Goal: Task Accomplishment & Management: Complete application form

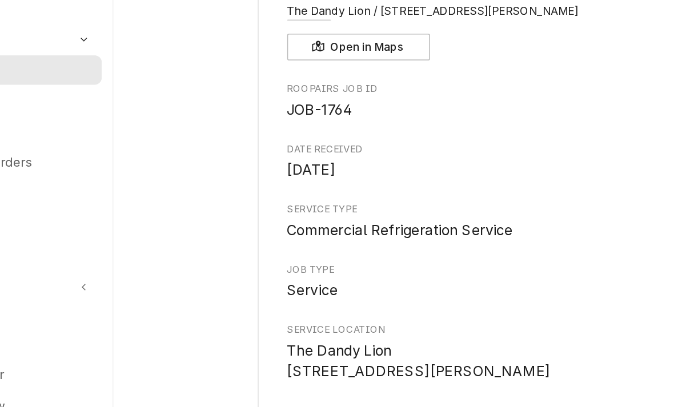
scroll to position [1159, 0]
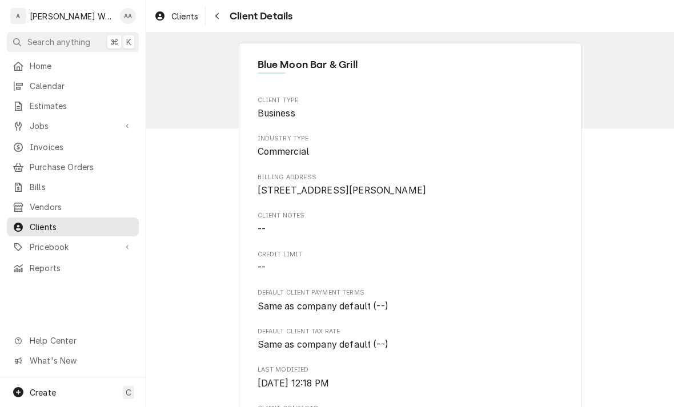
click at [33, 122] on span "Jobs" at bounding box center [73, 126] width 86 height 12
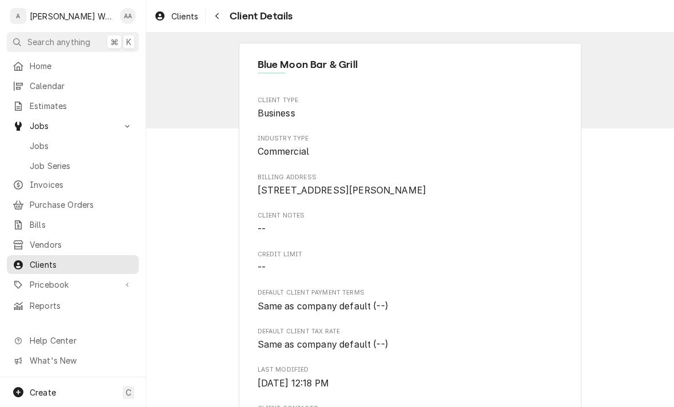
click at [44, 140] on span "Jobs" at bounding box center [81, 146] width 103 height 12
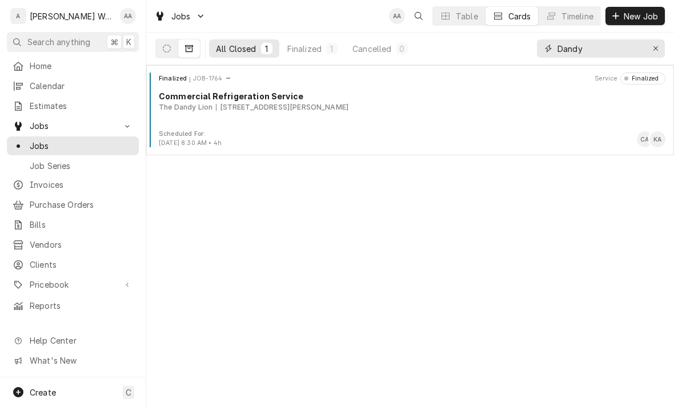
click at [654, 41] on button "Erase input" at bounding box center [655, 48] width 18 height 18
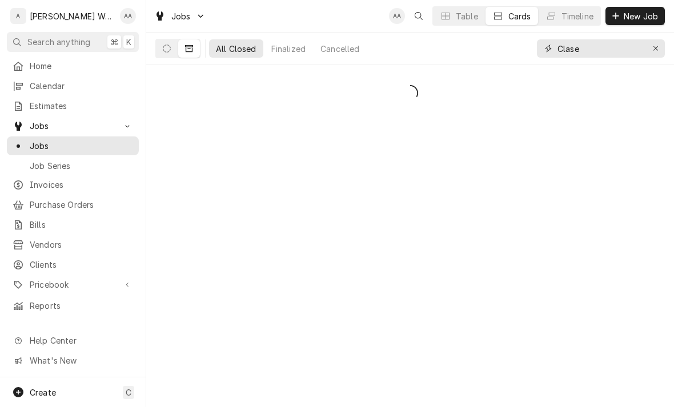
type input "Clase"
click at [164, 43] on button "Dynamic Content Wrapper" at bounding box center [167, 48] width 22 height 18
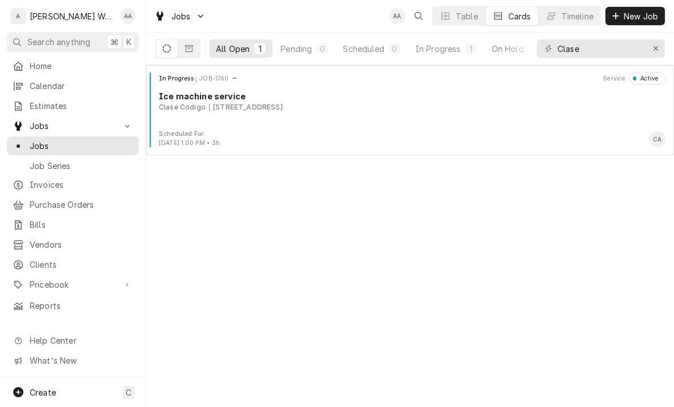
click at [195, 130] on div "In Progress JOB-1760 Service Active Ice machine service Clase Codigo 3350 S 143…" at bounding box center [410, 101] width 518 height 57
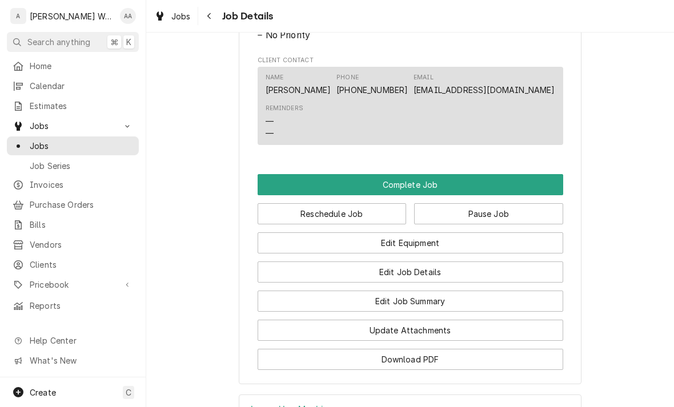
scroll to position [733, 0]
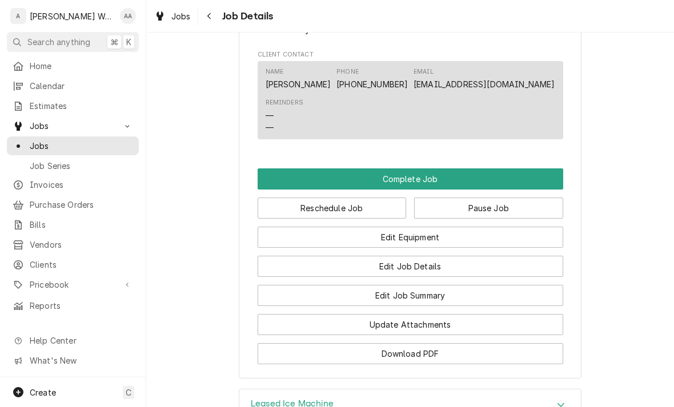
click at [302, 306] on button "Edit Job Summary" at bounding box center [410, 295] width 305 height 21
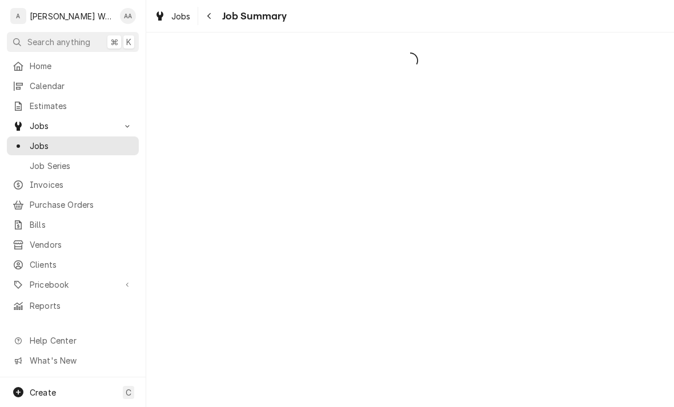
scroll to position [28, 0]
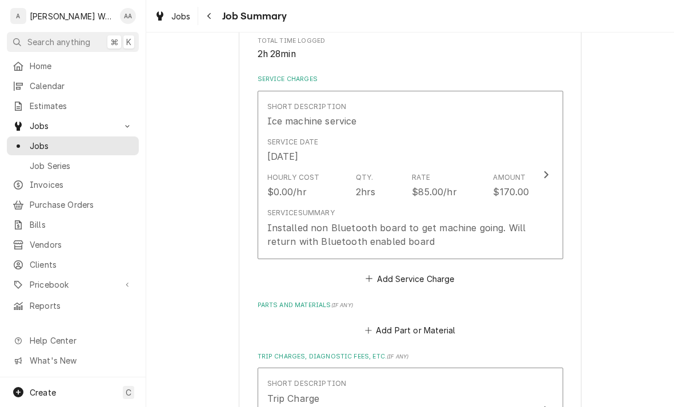
click at [292, 221] on div "Installed non Bluetooth board to get machine going. Will return with Bluetooth …" at bounding box center [398, 234] width 262 height 27
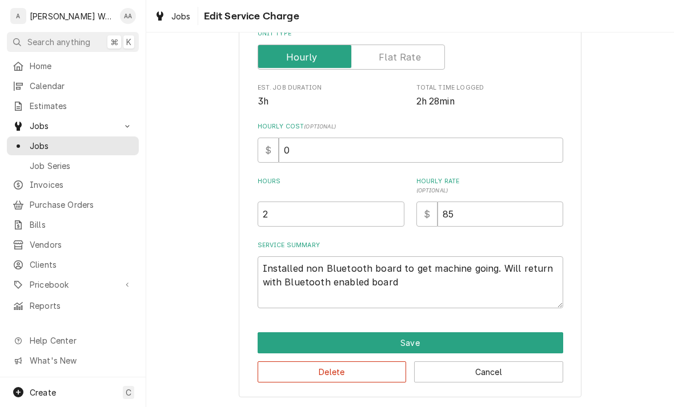
scroll to position [193, 0]
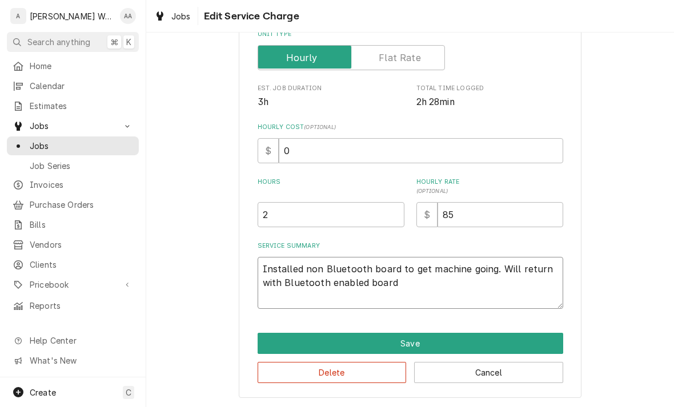
click at [405, 284] on textarea "Installed non Bluetooth board to get machine going. Will return with Bluetooth …" at bounding box center [410, 283] width 305 height 52
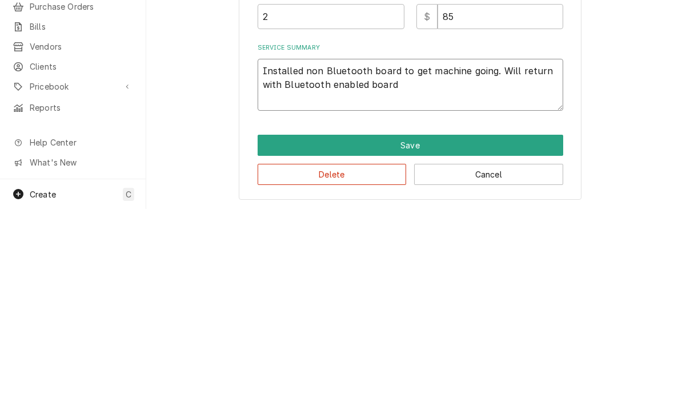
type textarea "x"
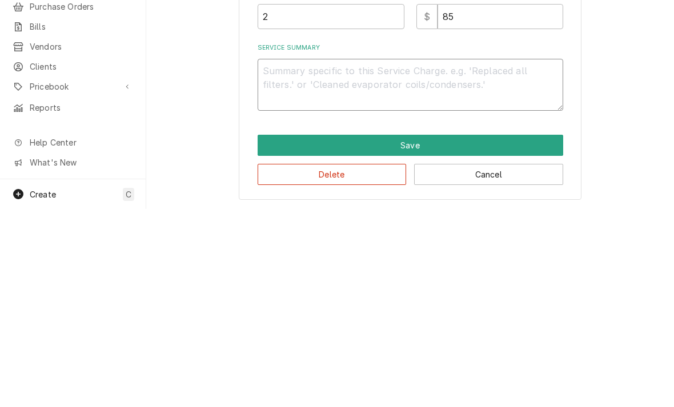
type textarea "x"
type textarea "On"
type textarea "x"
type textarea "On"
type textarea "x"
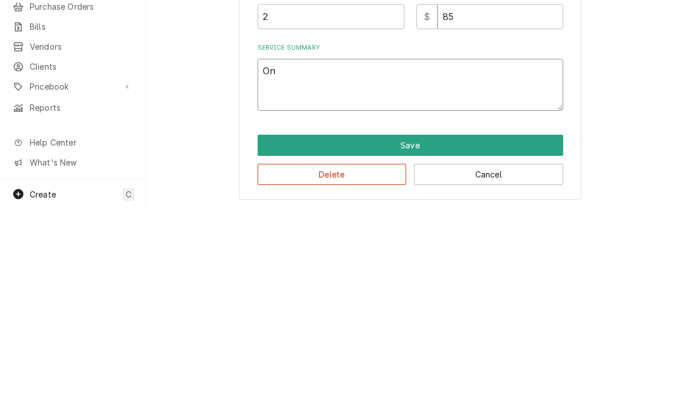
type textarea "On i"
type textarea "x"
type textarea "On in"
type textarea "x"
type textarea "On ins"
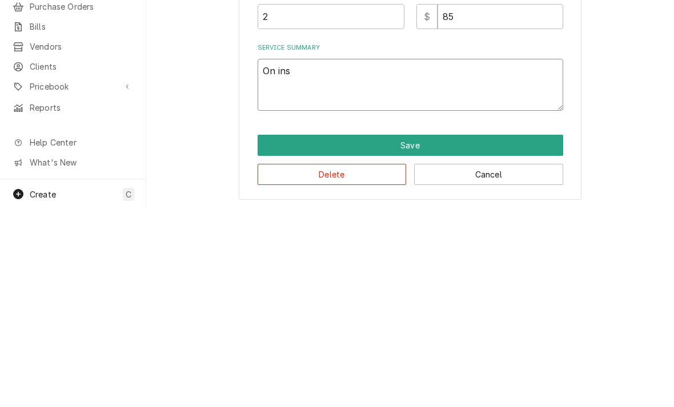
type textarea "x"
type textarea "On inst"
type textarea "x"
type textarea "On insta"
type textarea "x"
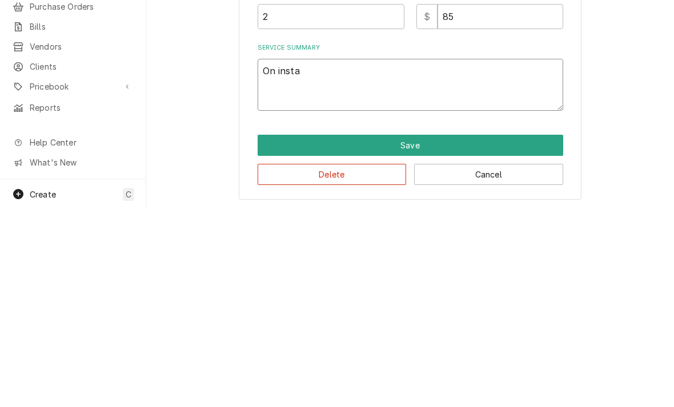
type textarea "On instal"
type textarea "x"
type textarea "On install"
type textarea "x"
type textarea "On install f"
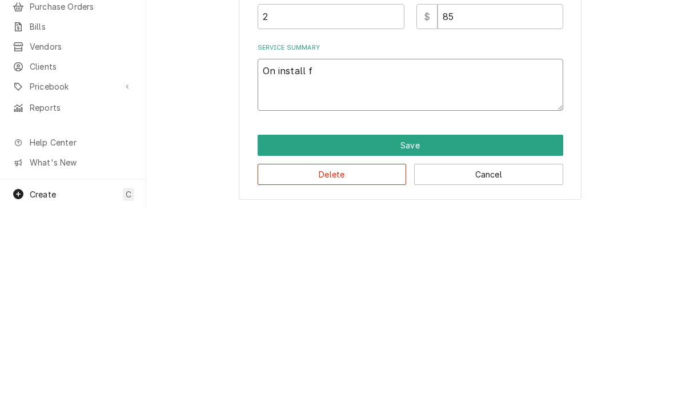
type textarea "x"
type textarea "On install fo"
type textarea "x"
type textarea "On install fou"
type textarea "x"
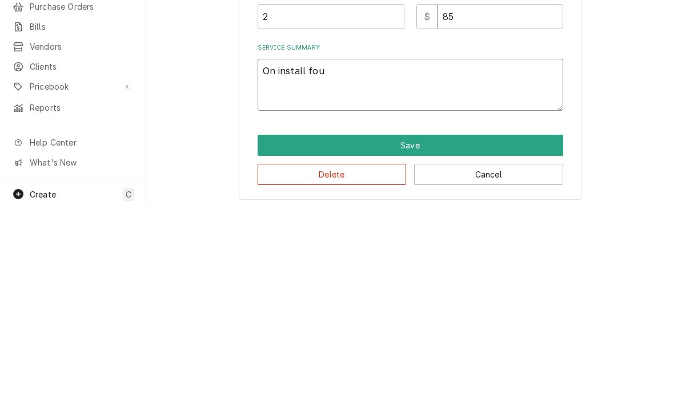
type textarea "On install foun"
type textarea "x"
type textarea "On install found"
type textarea "x"
type textarea "On install found"
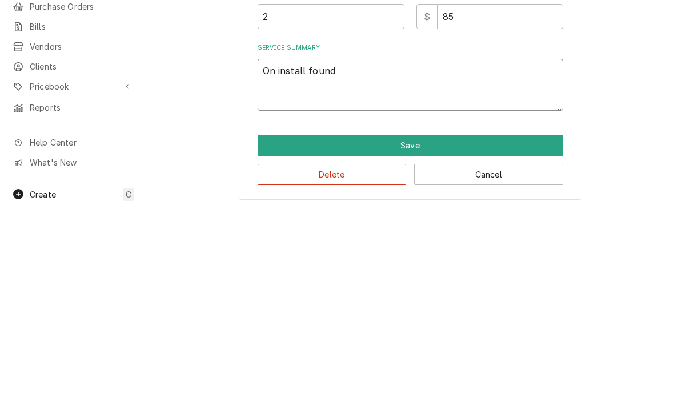
type textarea "x"
type textarea "On install found u"
type textarea "x"
type textarea "On install found un"
type textarea "x"
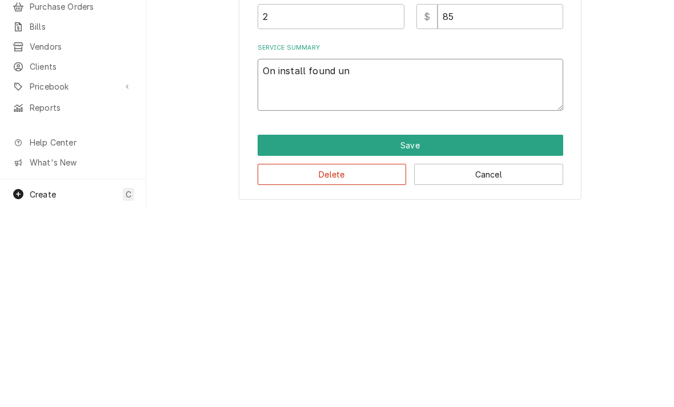
type textarea "On install found uni"
type textarea "x"
type textarea "On install found unit"
type textarea "x"
type textarea "On install found unit"
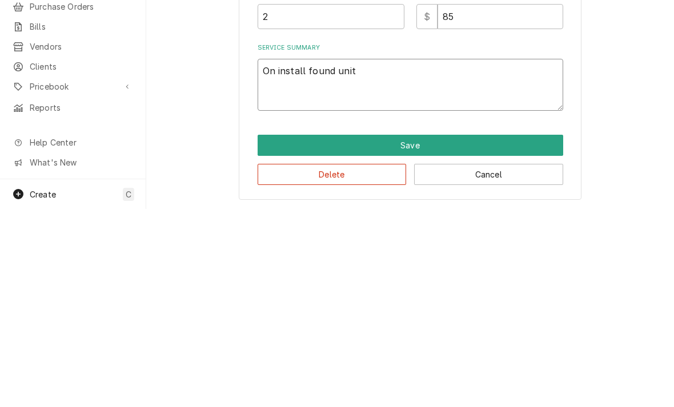
type textarea "x"
type textarea "On install found unit h"
type textarea "x"
type textarea "On install found unit ha"
type textarea "x"
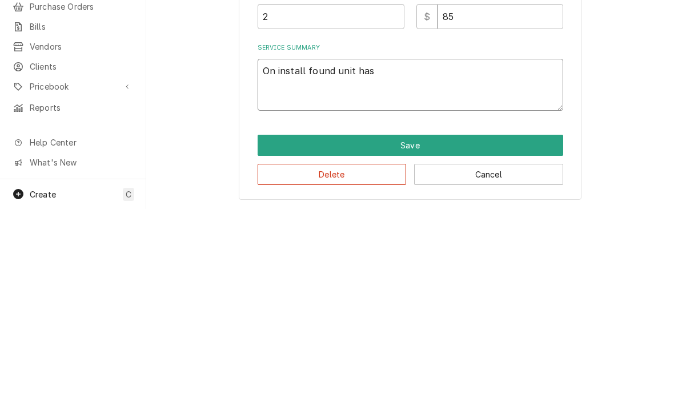
type textarea "On install found unit has"
type textarea "x"
type textarea "On install found unit has a"
type textarea "x"
type textarea "On install found unit has a"
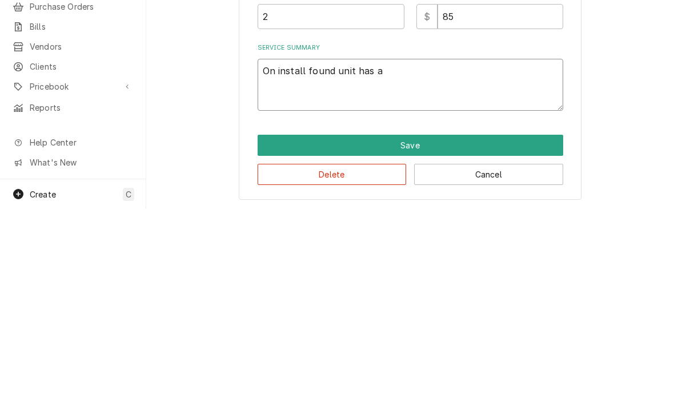
type textarea "x"
type textarea "On install found unit has a ba"
type textarea "x"
type textarea "On install found unit has a bad"
type textarea "x"
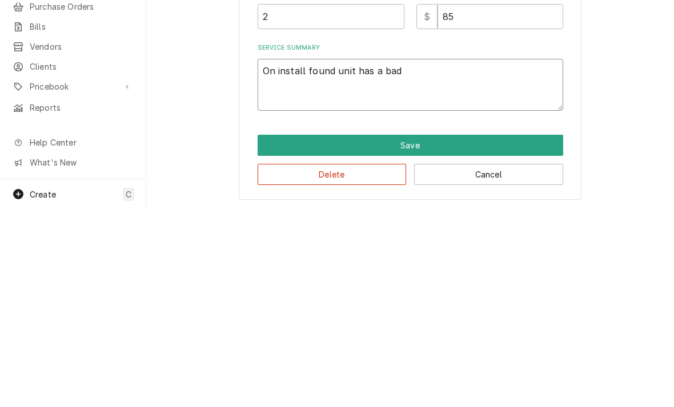
type textarea "On install found unit has a bad"
type textarea "x"
type textarea "On install found unit has a bad b"
type textarea "x"
type textarea "On install found unit has a bad bo"
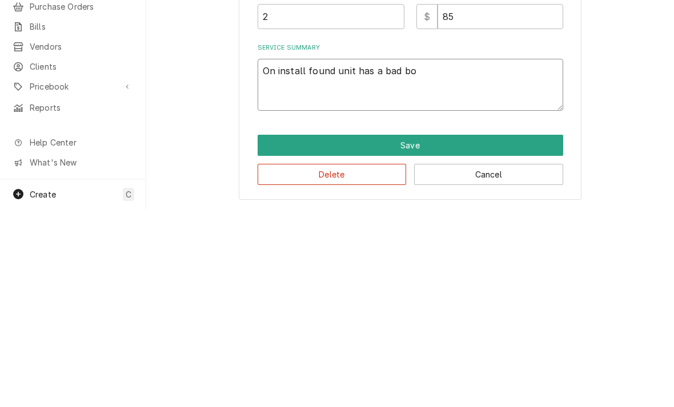
type textarea "x"
type textarea "On install found unit has a bad boa"
type textarea "x"
type textarea "On install found unit has a bad boar"
type textarea "x"
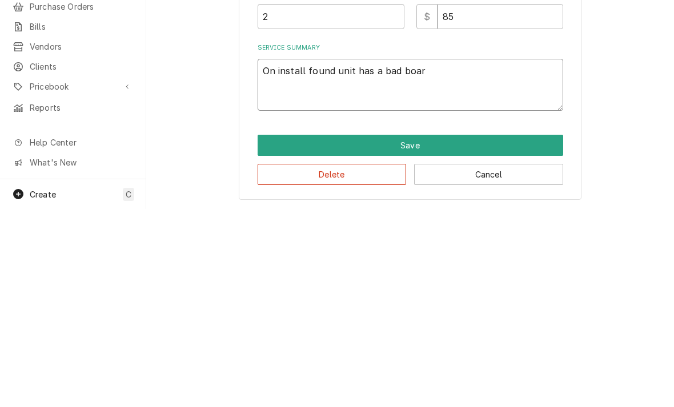
type textarea "On install found unit has a bad board"
type textarea "x"
type textarea "On install found unit has a bad board"
type textarea "x"
type textarea "On install found unit has a bad board -"
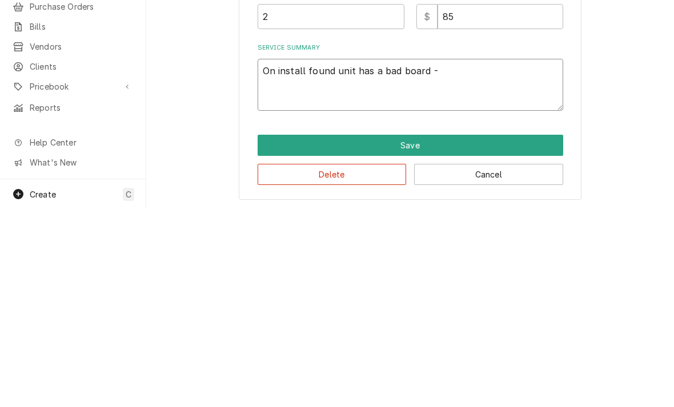
type textarea "x"
type textarea "On install found unit has a bad board - k"
type textarea "x"
type textarea "On install found unit has a bad board - ke"
type textarea "x"
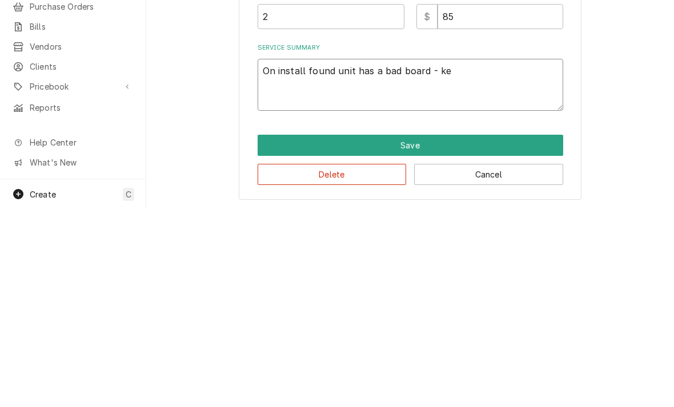
type textarea "On install found unit has a bad board - kee"
type textarea "x"
type textarea "On install found unit has a bad board - keep"
type textarea "x"
type textarea "On install found unit has a bad board - keeps"
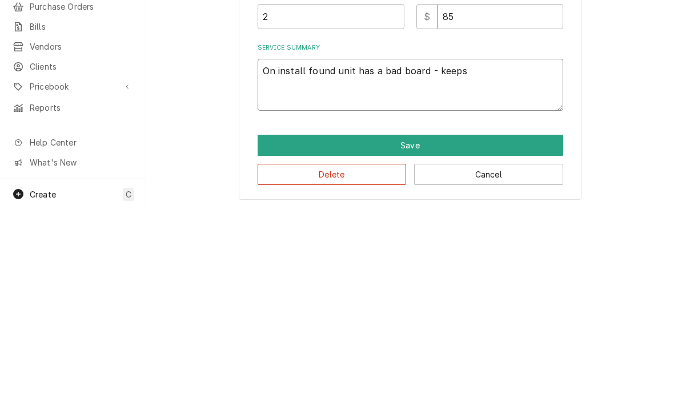
type textarea "x"
type textarea "On install found unit has a bad board - keeps"
type textarea "x"
type textarea "On install found unit has a bad board - keeps p"
type textarea "x"
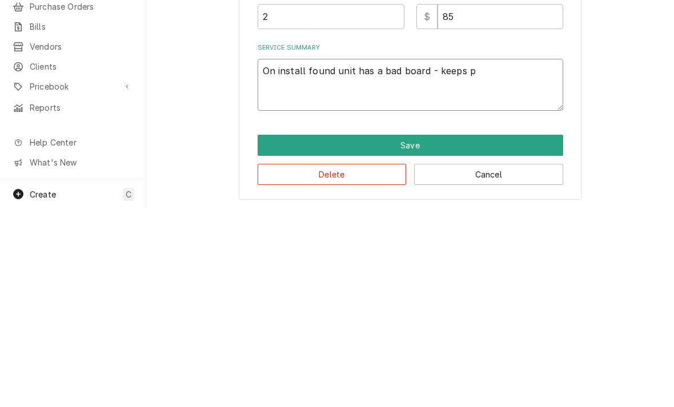
type textarea "On install found unit has a bad board - keeps pu"
type textarea "x"
type textarea "On install found unit has a bad board - keeps put"
type textarea "x"
type textarea "On install found unit has a bad board - keeps putti"
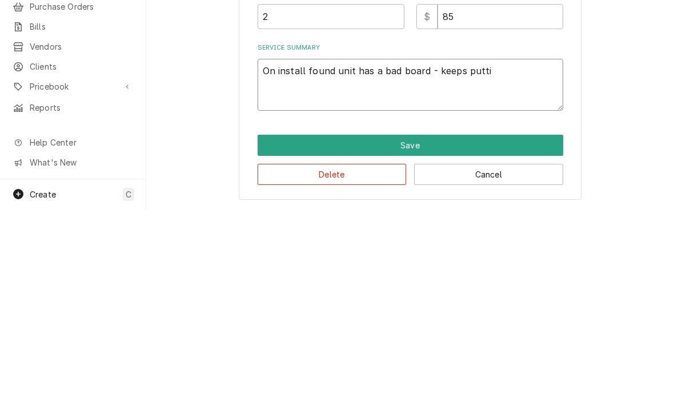
type textarea "x"
type textarea "On install found unit has a bad board - keeps puttin"
type textarea "x"
type textarea "On install found unit has a bad board - keeps putting"
type textarea "x"
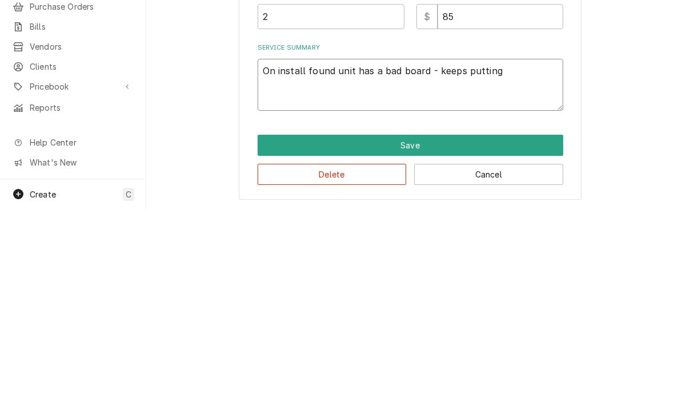
type textarea "On install found unit has a bad board - keeps putting u"
type textarea "x"
type textarea "On install found unit has a bad board - keeps putting un"
type textarea "x"
type textarea "On install found unit has a bad board - keeps putting uni"
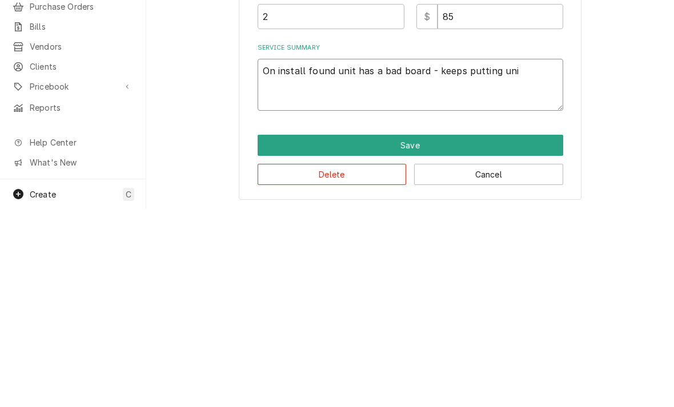
type textarea "x"
type textarea "On install found unit has a bad board - keeps putting unit"
type textarea "x"
type textarea "On install found unit has a bad board - keeps putting unit"
type textarea "x"
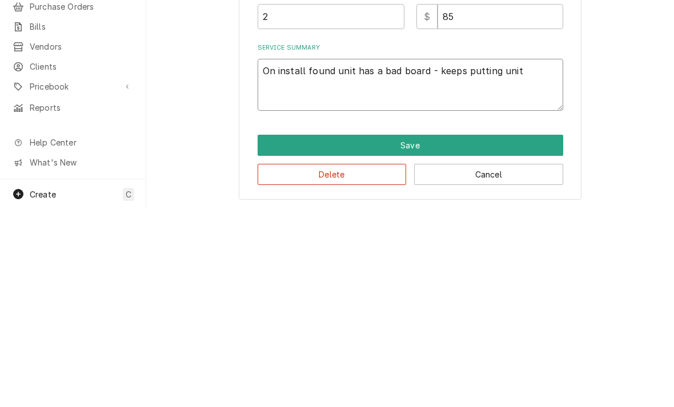
type textarea "On install found unit has a bad board - keeps putting unit i"
type textarea "x"
type textarea "On install found unit has a bad board - keeps putting unit in"
type textarea "x"
type textarea "On install found unit has a bad board - keeps putting unit int"
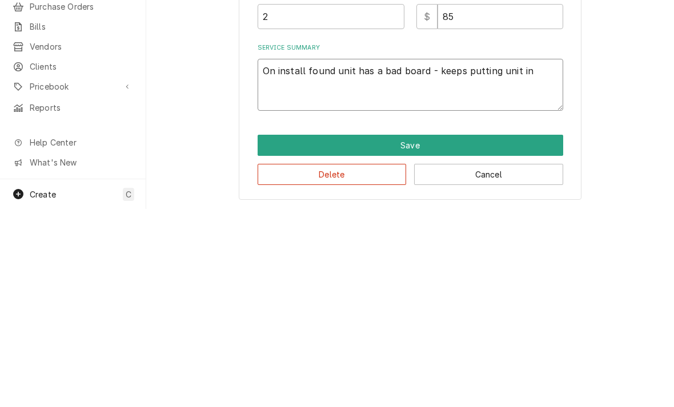
type textarea "x"
type textarea "On install found unit has a bad board - keeps putting unit into"
type textarea "x"
type textarea "On install found unit has a bad board - keeps putting unit into"
type textarea "x"
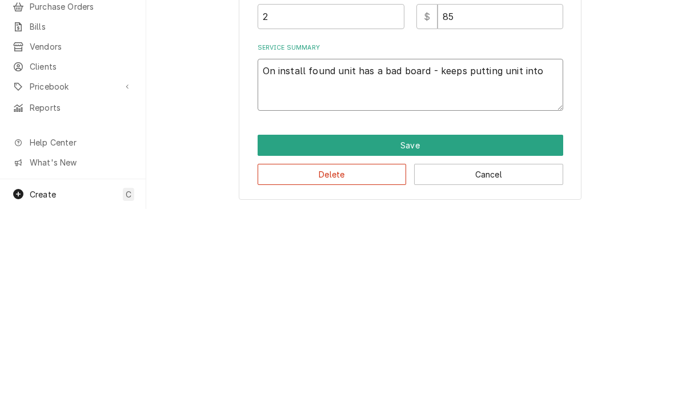
type textarea "On install found unit has a bad board - keeps putting unit into c"
type textarea "x"
type textarea "On install found unit has a bad board - keeps putting unit into cl"
type textarea "x"
type textarea "On install found unit has a bad board - keeps putting unit into cle"
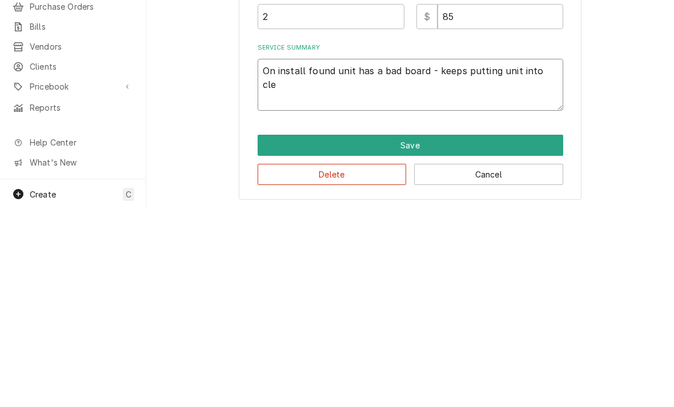
type textarea "x"
type textarea "On install found unit has a bad board - keeps putting unit into clea"
type textarea "x"
type textarea "On install found unit has a bad board - keeps putting unit into clean"
type textarea "x"
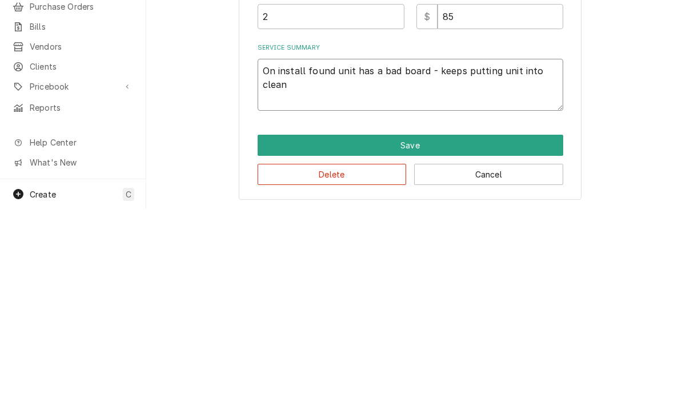
type textarea "On install found unit has a bad board - keeps putting unit into clean"
type textarea "x"
type textarea "On install found unit has a bad board - keeps putting unit into clean m"
type textarea "x"
type textarea "On install found unit has a bad board - keeps putting unit into clean mo"
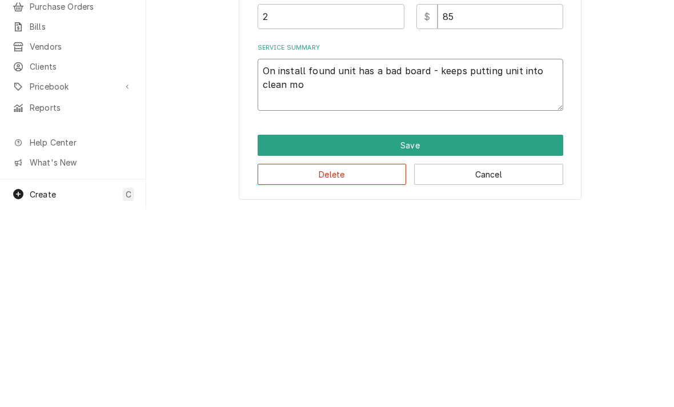
type textarea "x"
type textarea "On install found unit has a bad board - keeps putting unit into clean mod"
type textarea "x"
type textarea "On install found unit has a bad board - keeps putting unit into clean mode"
type textarea "x"
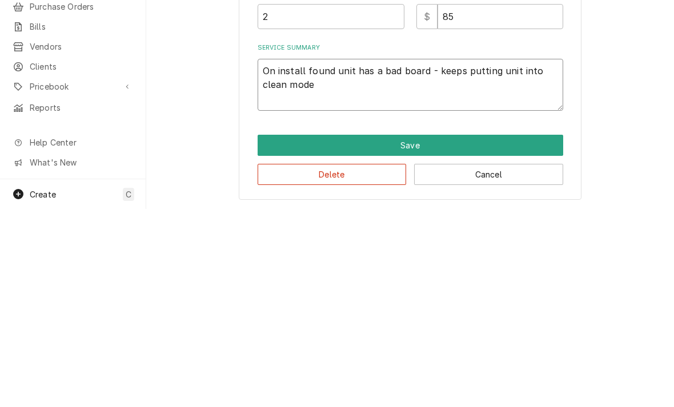
type textarea "On install found unit has a bad board - keeps putting unit into clean mode"
type textarea "x"
type textarea "On install found unit has a bad board - keeps putting unit into clean mode."
type textarea "x"
type textarea "On install found unit has a bad board - keeps putting unit into clean mode. S"
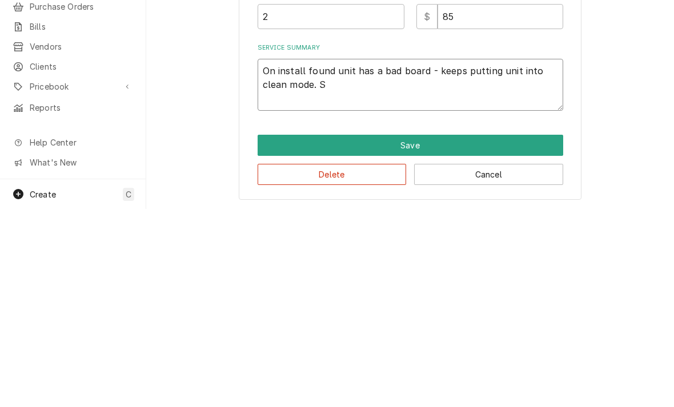
type textarea "x"
type textarea "On install found unit has a bad board - keeps putting unit into clean mode. So"
type textarea "x"
type textarea "On install found unit has a bad board - keeps putting unit into clean mode. S"
type textarea "x"
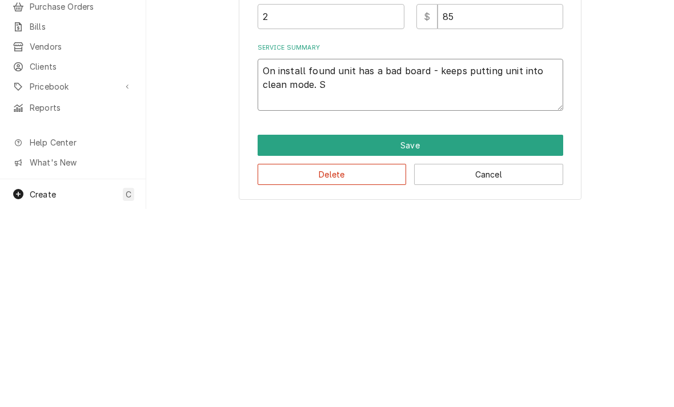
type textarea "On install found unit has a bad board - keeps putting unit into clean mode."
type textarea "x"
type textarea "On install found unit has a bad board - keeps putting unit into clean mode. C"
type textarea "x"
type textarea "On install found unit has a bad board - keeps putting unit into clean mode. Cl"
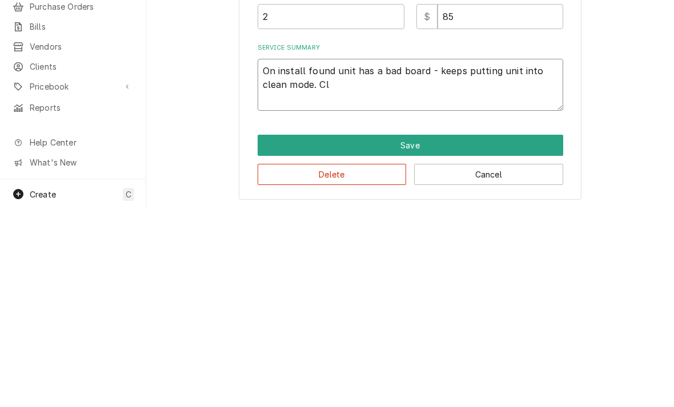
type textarea "x"
type textarea "On install found unit has a bad board - keeps putting unit into clean mode. Cle"
type textarea "x"
type textarea "On install found unit has a bad board - keeps putting unit into clean mode. Clea"
type textarea "x"
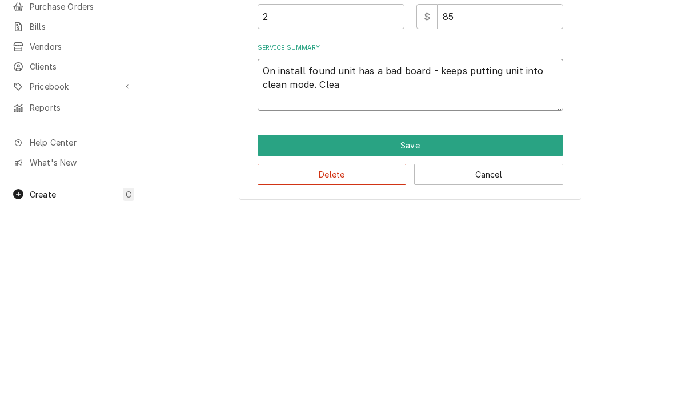
type textarea "On install found unit has a bad board - keeps putting unit into clean mode. Cle…"
type textarea "x"
type textarea "On install found unit has a bad board - keeps putting unit into clean mode. Cle…"
type textarea "x"
type textarea "On install found unit has a bad board - keeps putting unit into clean mode. Cle…"
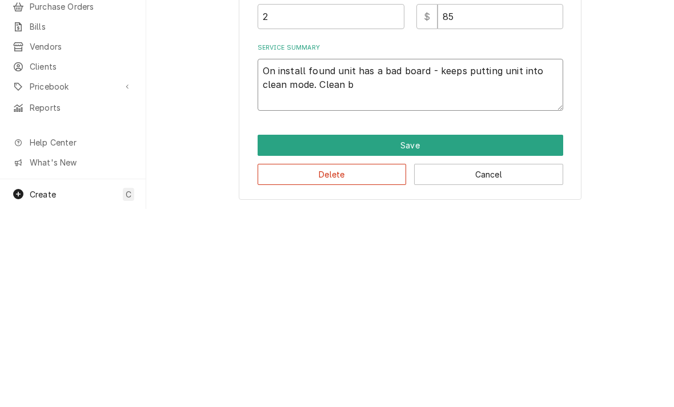
type textarea "x"
type textarea "On install found unit has a bad board - keeps putting unit into clean mode. Cle…"
type textarea "x"
type textarea "On install found unit has a bad board - keeps putting unit into clean mode. Cle…"
type textarea "x"
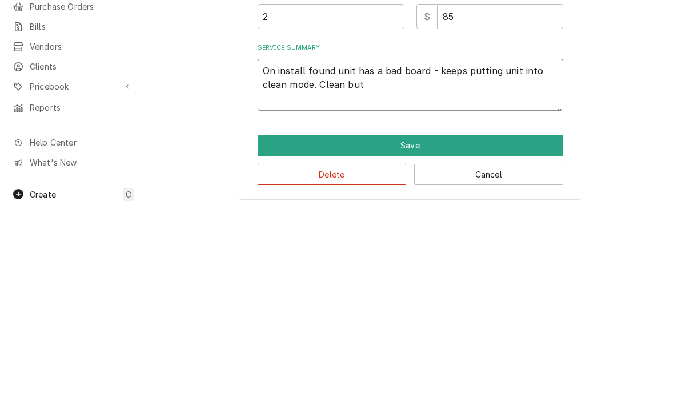
type textarea "On install found unit has a bad board - keeps putting unit into clean mode. Cle…"
type textarea "x"
type textarea "On install found unit has a bad board - keeps putting unit into clean mode. Cle…"
type textarea "x"
type textarea "On install found unit has a bad board - keeps putting unit into clean mode. Cle…"
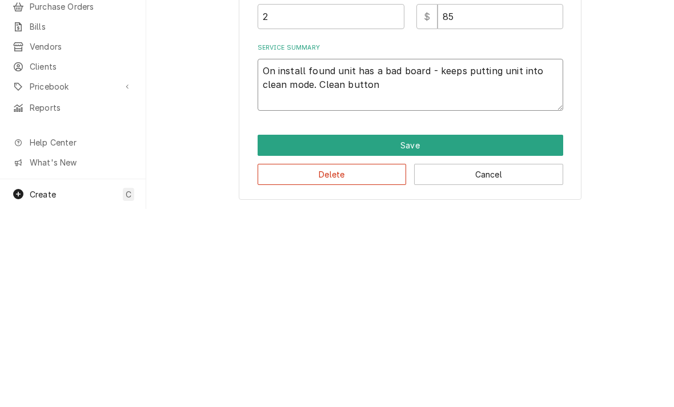
type textarea "x"
type textarea "On install found unit has a bad board - keeps putting unit into clean mode. Cle…"
type textarea "x"
type textarea "On install found unit has a bad board - keeps putting unit into clean mode. Cle…"
type textarea "x"
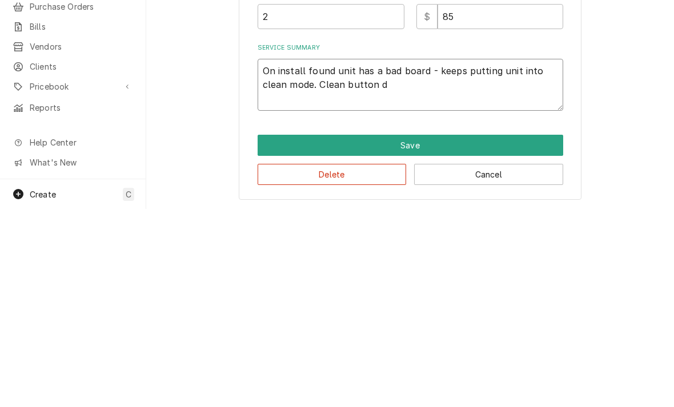
type textarea "On install found unit has a bad board - keeps putting unit into clean mode. Cle…"
type textarea "x"
type textarea "On install found unit has a bad board - keeps putting unit into clean mode. Cle…"
type textarea "x"
type textarea "On install found unit has a bad board - keeps putting unit into clean mode. Cle…"
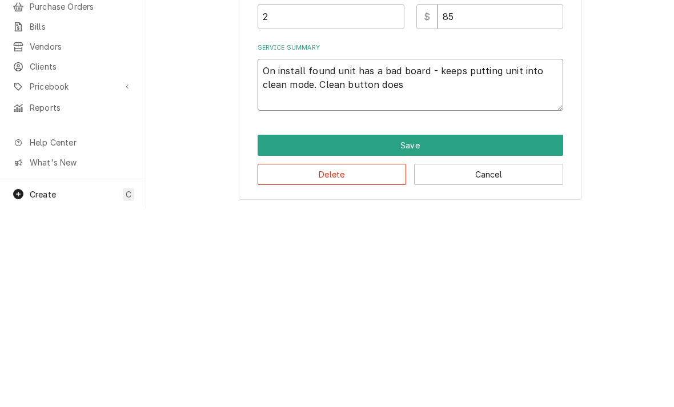
type textarea "x"
type textarea "On install found unit has a bad board - keeps putting unit into clean mode. Cle…"
type textarea "x"
type textarea "On install found unit has a bad board - keeps putting unit into clean mode. Cle…"
type textarea "x"
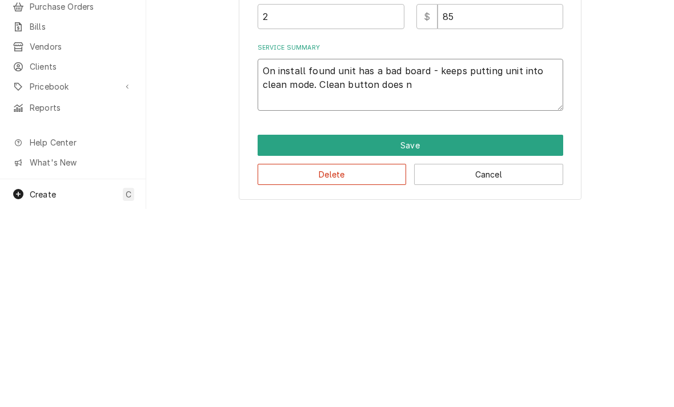
type textarea "On install found unit has a bad board - keeps putting unit into clean mode. Cle…"
type textarea "x"
type textarea "On install found unit has a bad board - keeps putting unit into clean mode. Cle…"
type textarea "x"
type textarea "On install found unit has a bad board - keeps putting unit into clean mode. Cle…"
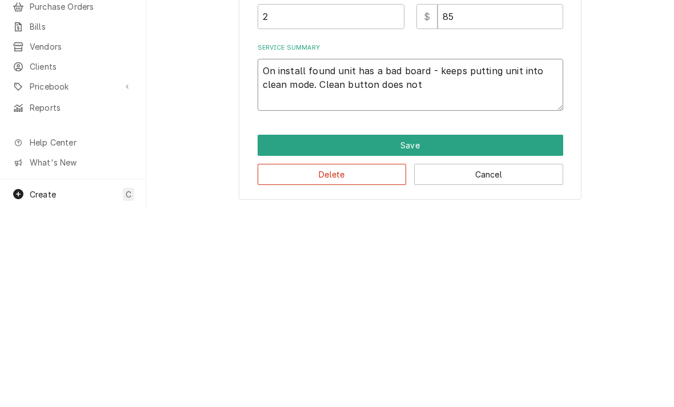
type textarea "x"
type textarea "On install found unit has a bad board - keeps putting unit into clean mode. Cle…"
type textarea "x"
type textarea "On install found unit has a bad board - keeps putting unit into clean mode. Cle…"
type textarea "x"
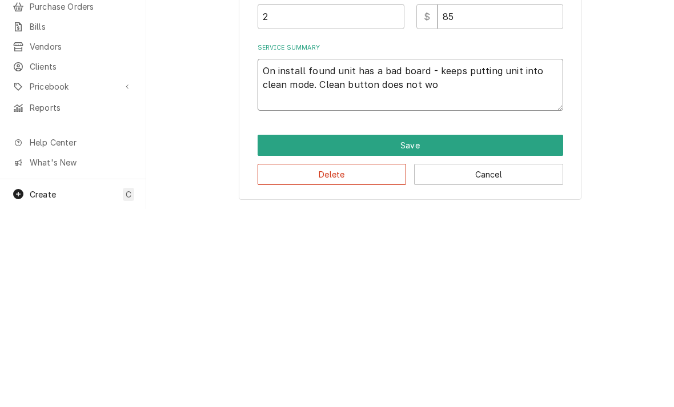
type textarea "On install found unit has a bad board - keeps putting unit into clean mode. Cle…"
type textarea "x"
type textarea "On install found unit has a bad board - keeps putting unit into clean mode. Cle…"
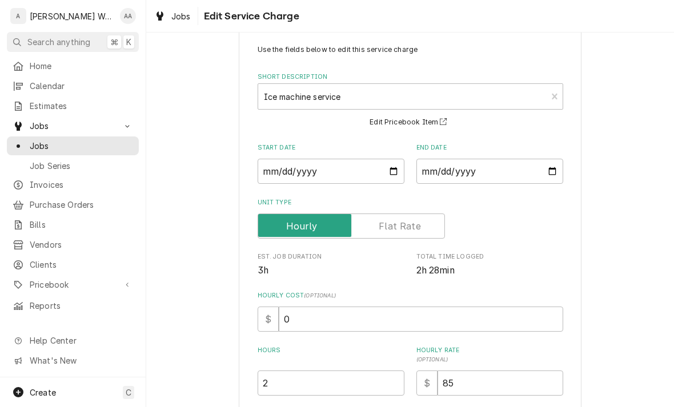
scroll to position [24, 0]
click at [294, 167] on input "2025-08-26" at bounding box center [331, 171] width 147 height 25
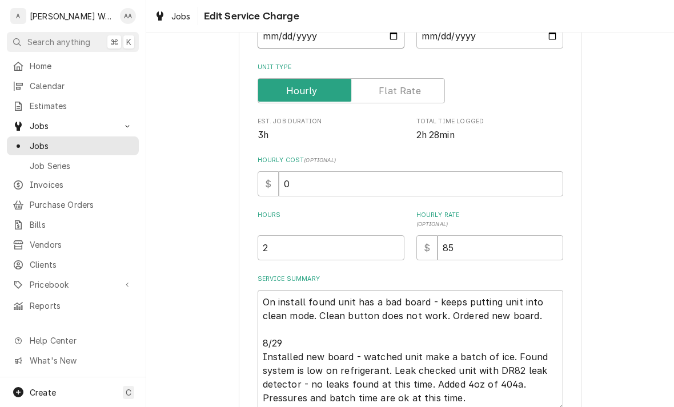
scroll to position [160, 0]
click at [260, 296] on textarea "On install found unit has a bad board - keeps putting unit into clean mode. Cle…" at bounding box center [410, 350] width 305 height 120
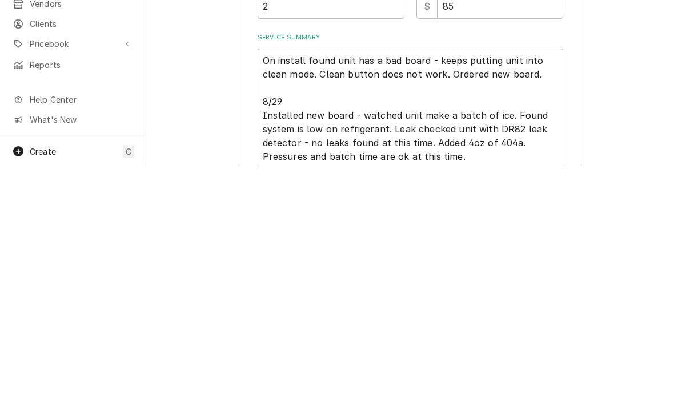
click at [263, 290] on textarea "On install found unit has a bad board - keeps putting unit into clean mode. Cle…" at bounding box center [410, 357] width 305 height 134
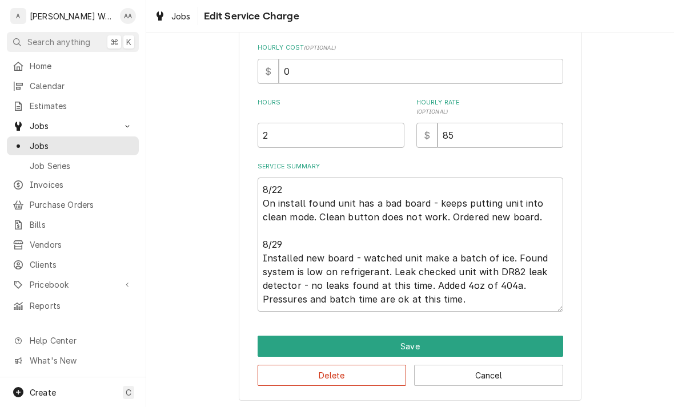
scroll to position [274, 0]
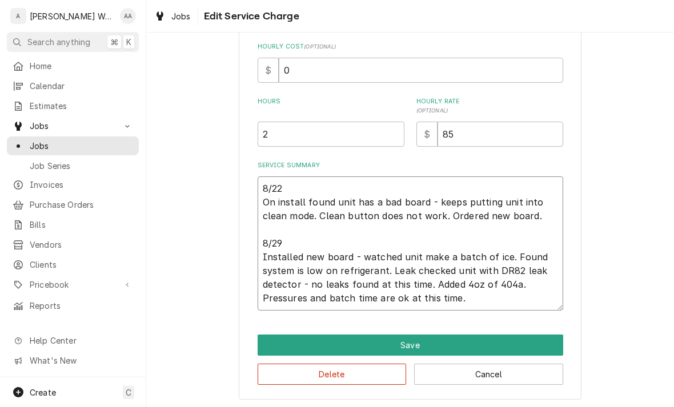
click at [510, 295] on textarea "8/22 On install found unit has a bad board - keeps putting unit into clean mode…" at bounding box center [410, 243] width 305 height 134
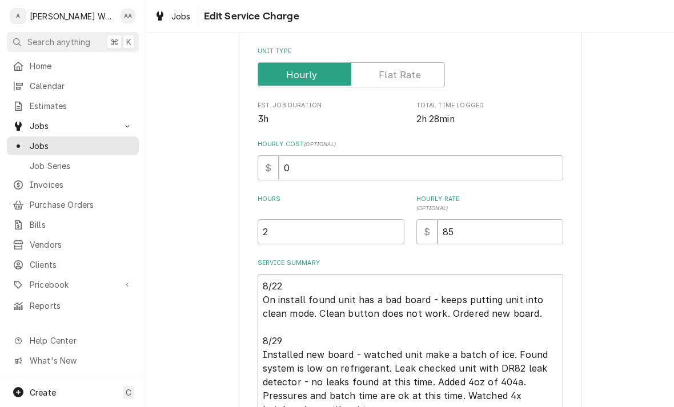
scroll to position [171, 0]
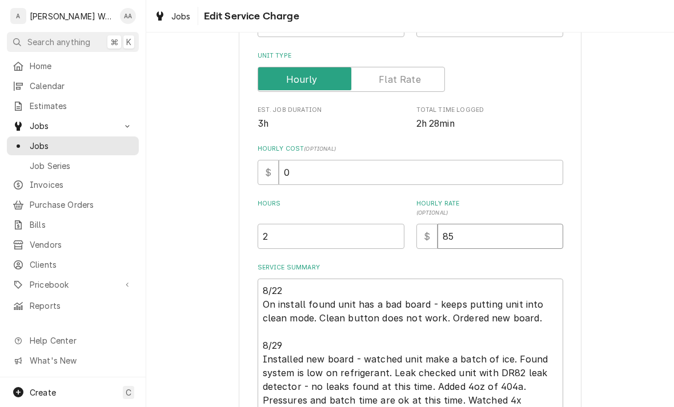
click at [523, 227] on input "85" at bounding box center [500, 236] width 126 height 25
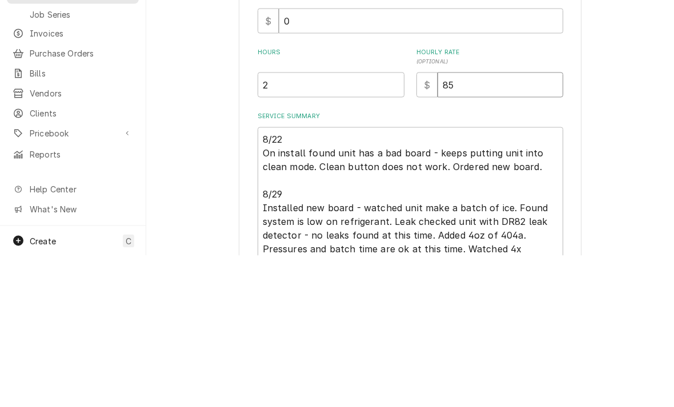
click at [538, 224] on input "85" at bounding box center [500, 236] width 126 height 25
click at [537, 224] on input "85" at bounding box center [500, 236] width 126 height 25
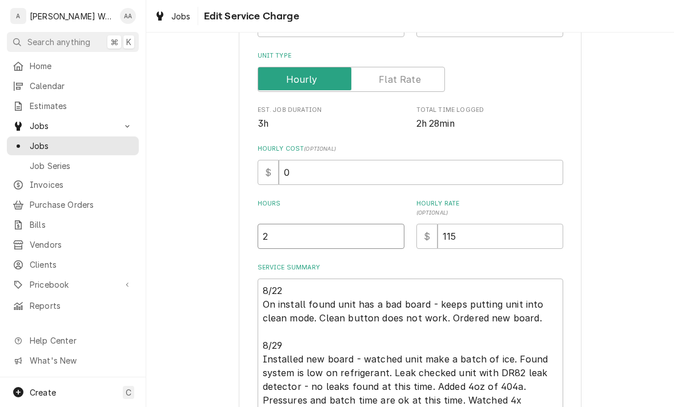
click at [282, 242] on input "2" at bounding box center [331, 236] width 147 height 25
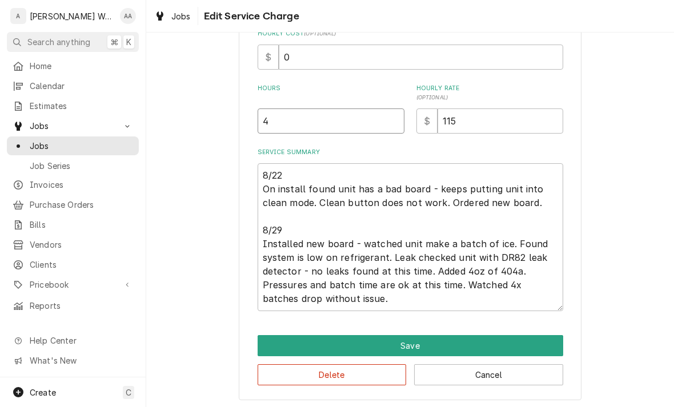
click at [282, 343] on button "Save" at bounding box center [410, 345] width 305 height 21
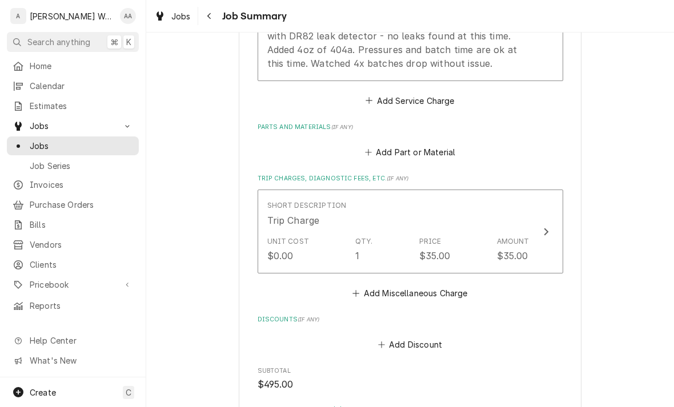
scroll to position [538, 0]
click at [367, 148] on icon "Parts and Materials" at bounding box center [368, 152] width 7 height 8
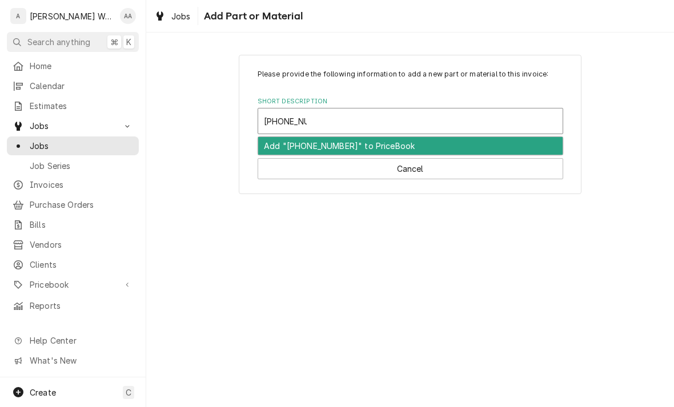
click at [276, 144] on div "Add "11-0640-21" to PriceBook" at bounding box center [410, 146] width 304 height 18
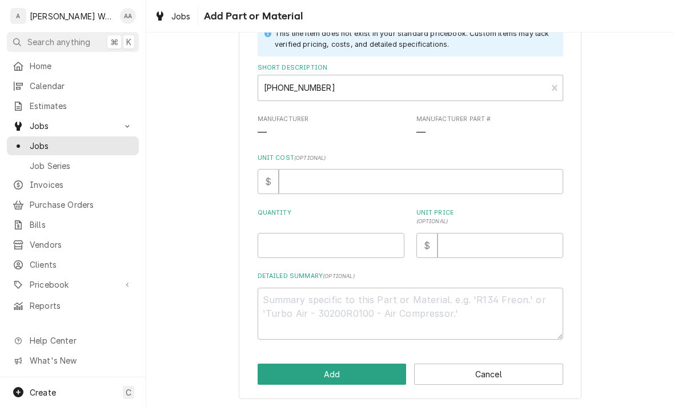
scroll to position [82, 0]
click at [271, 248] on input "Quantity" at bounding box center [331, 246] width 147 height 25
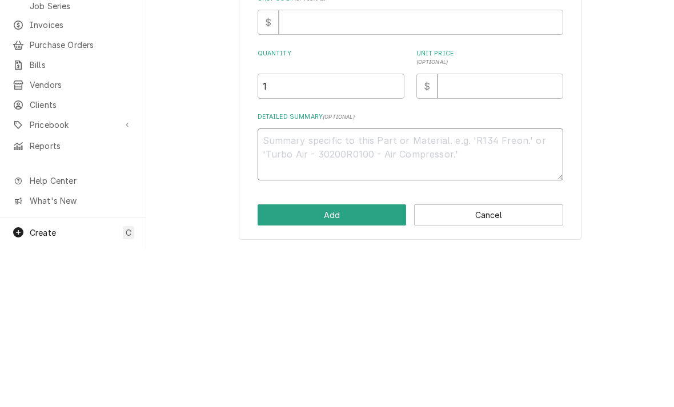
click at [264, 288] on textarea "Detailed Summary ( optional )" at bounding box center [410, 314] width 305 height 52
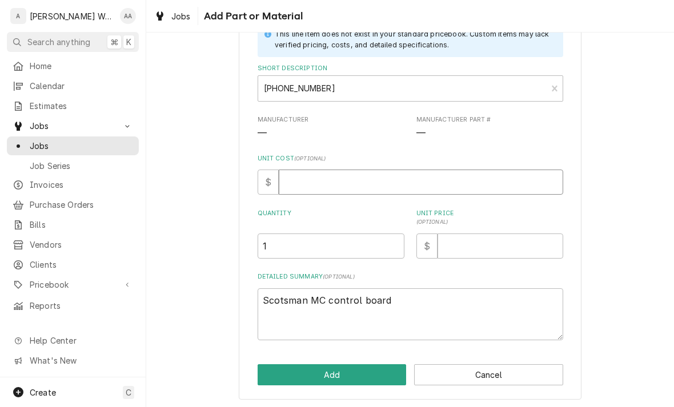
click at [318, 183] on input "Unit Cost ( optional )" at bounding box center [421, 182] width 284 height 25
click at [286, 370] on button "Add" at bounding box center [332, 374] width 149 height 21
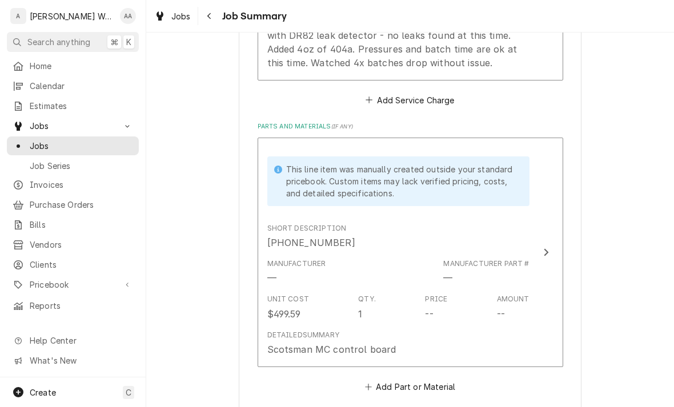
click at [298, 308] on div "$499.59" at bounding box center [284, 314] width 34 height 14
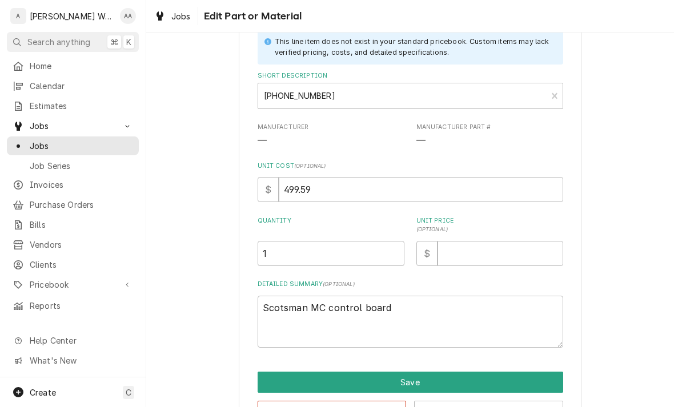
scroll to position [75, 0]
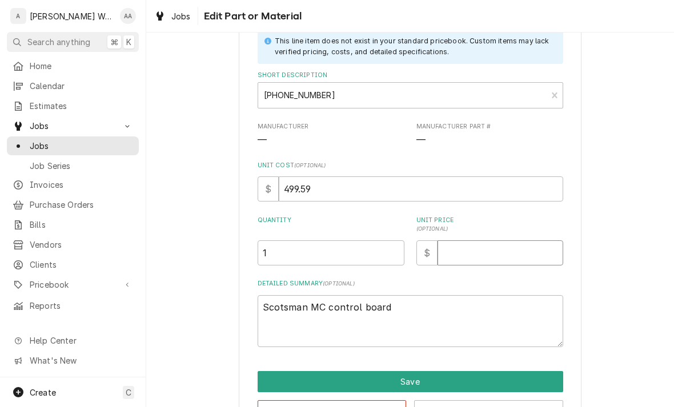
click at [461, 255] on input "Unit Price ( optional )" at bounding box center [500, 252] width 126 height 25
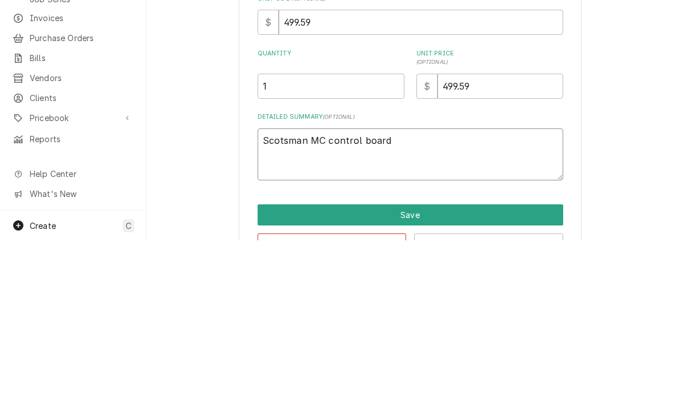
click at [394, 295] on textarea "Scotsman MC control board" at bounding box center [410, 321] width 305 height 52
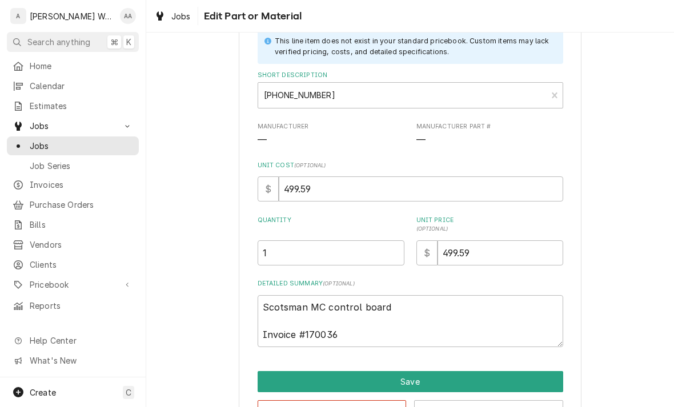
click at [277, 375] on button "Save" at bounding box center [410, 381] width 305 height 21
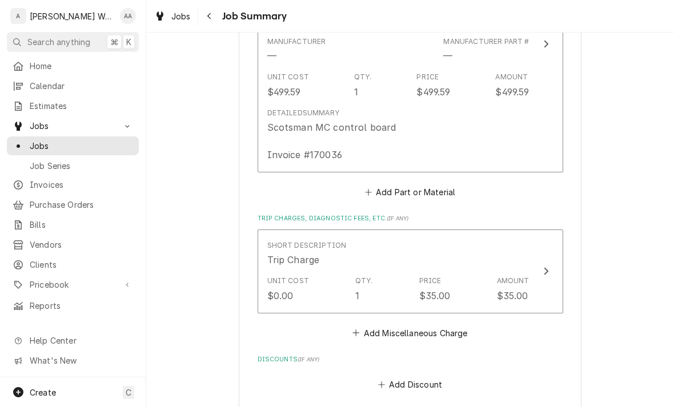
scroll to position [823, 0]
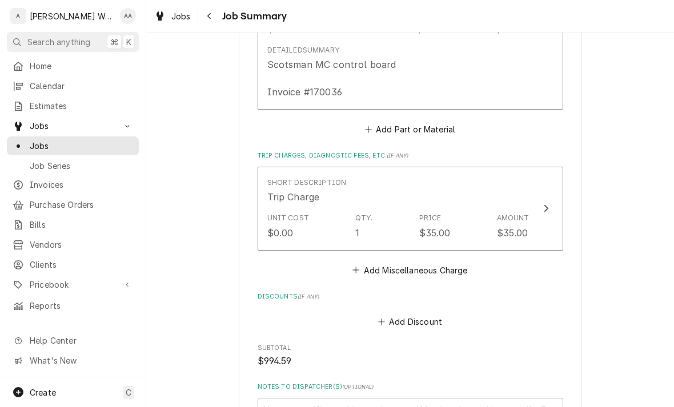
click at [381, 123] on button "Add Part or Material" at bounding box center [410, 129] width 94 height 16
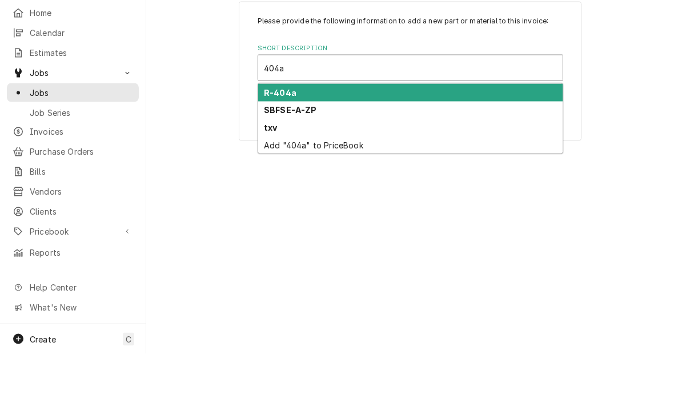
click at [266, 141] on strong "R-404a" at bounding box center [280, 146] width 33 height 10
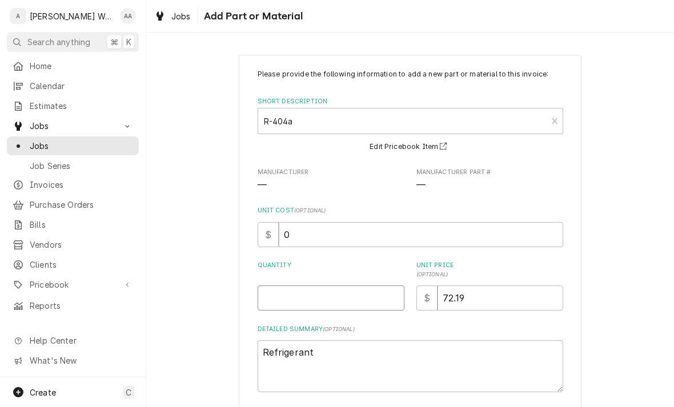
click at [277, 298] on input "Quantity" at bounding box center [331, 298] width 147 height 25
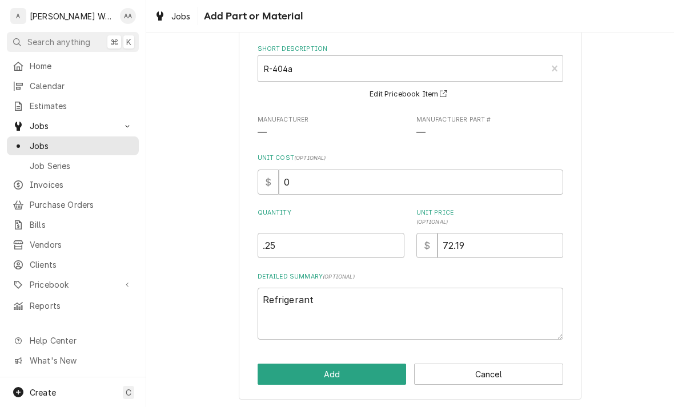
click at [278, 374] on button "Add" at bounding box center [332, 374] width 149 height 21
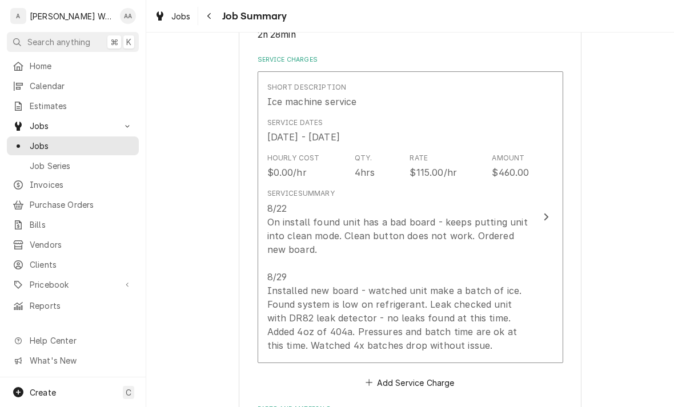
scroll to position [259, 0]
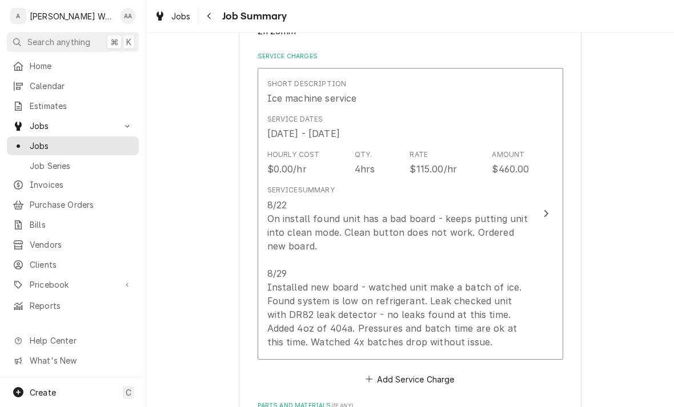
click at [286, 275] on div "8/22 On install found unit has a bad board - keeps putting unit into clean mode…" at bounding box center [398, 273] width 262 height 151
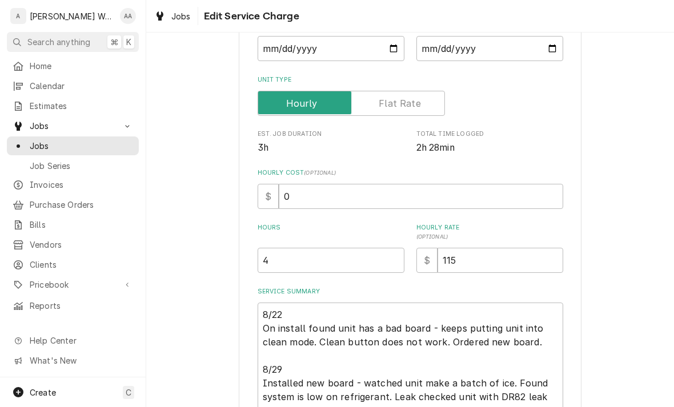
scroll to position [191, 0]
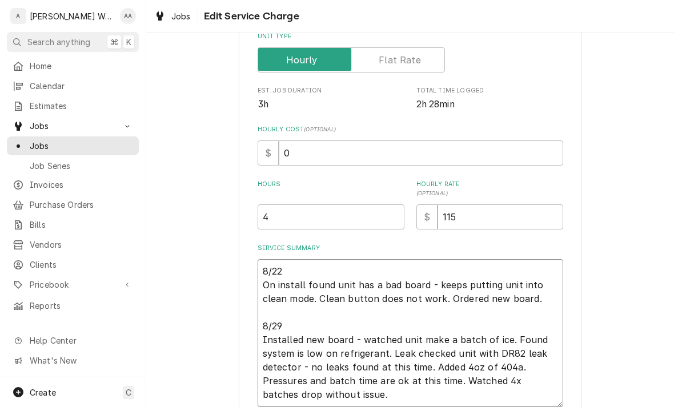
click at [258, 266] on textarea "8/22 On install found unit has a bad board - keeps putting unit into clean mode…" at bounding box center [410, 333] width 305 height 148
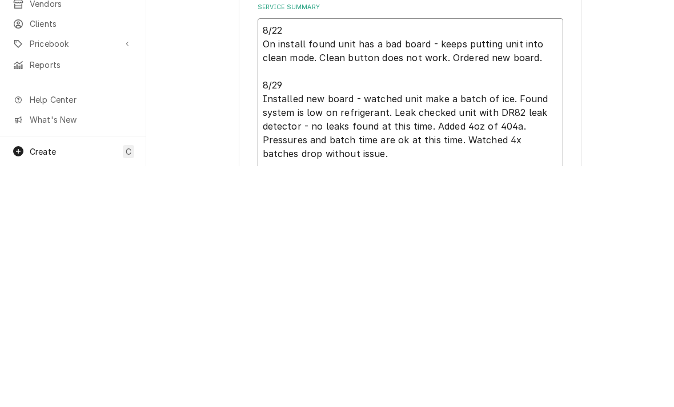
click at [272, 259] on textarea "8/22 On install found unit has a bad board - keeps putting unit into clean mode…" at bounding box center [410, 346] width 305 height 175
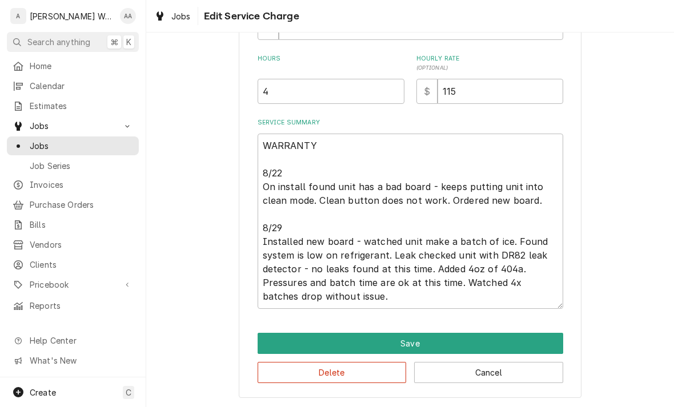
click at [276, 342] on button "Save" at bounding box center [410, 343] width 305 height 21
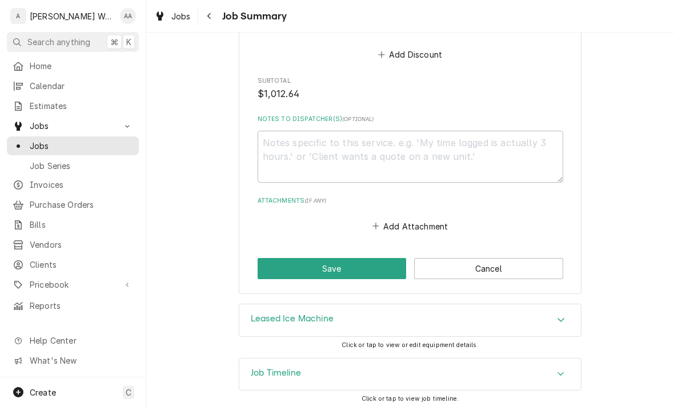
scroll to position [1277, 0]
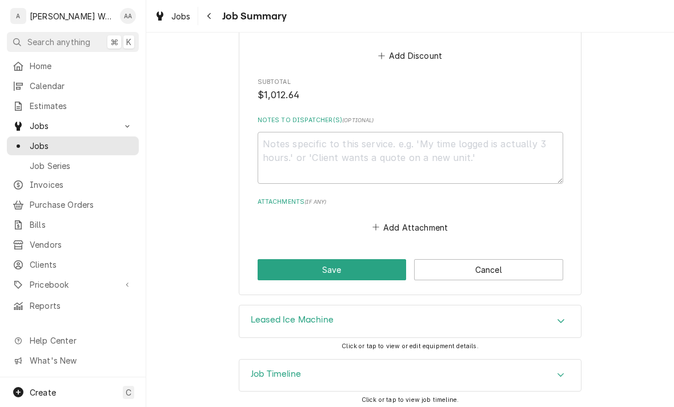
click at [278, 269] on button "Save" at bounding box center [332, 269] width 149 height 21
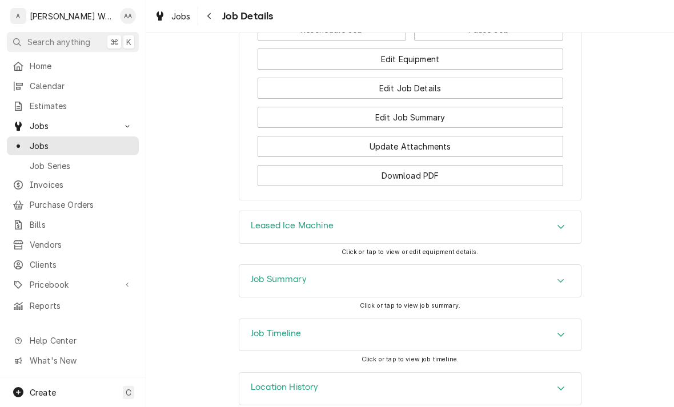
scroll to position [945, 0]
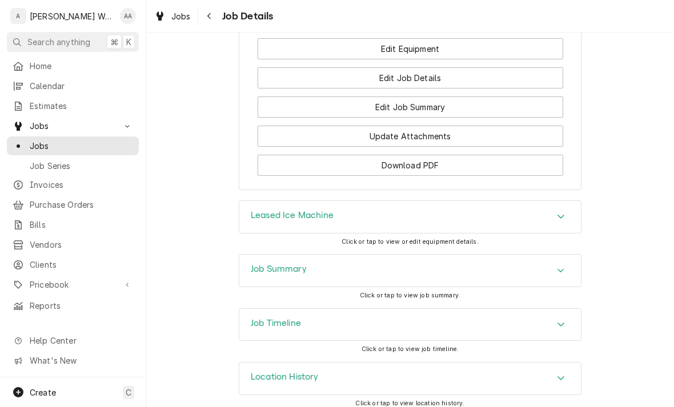
click at [257, 275] on h3 "Job Summary" at bounding box center [279, 269] width 56 height 11
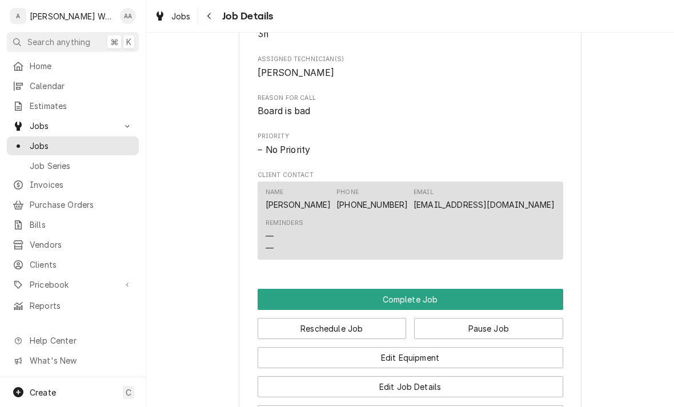
scroll to position [637, 0]
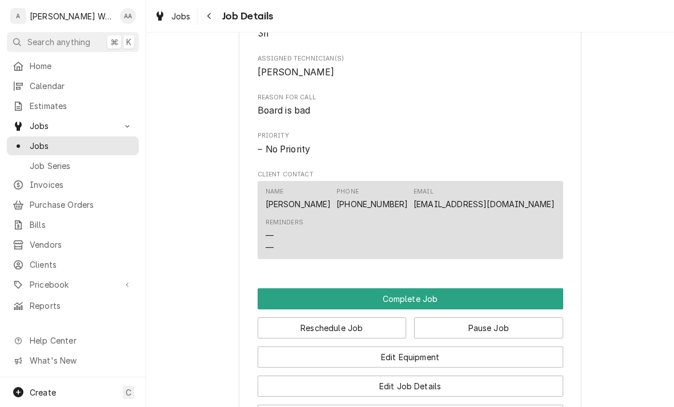
click at [287, 305] on button "Complete Job" at bounding box center [410, 298] width 305 height 21
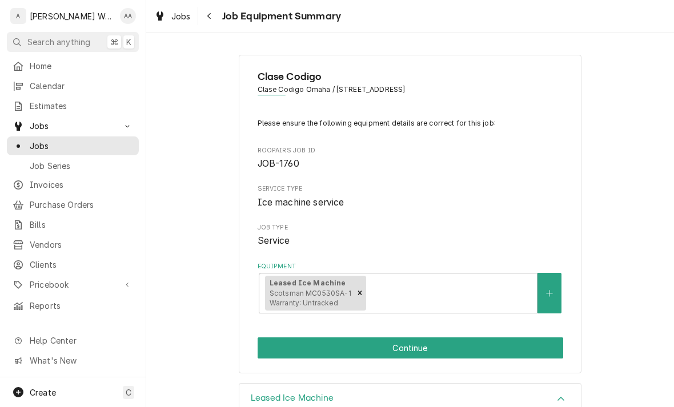
click at [272, 349] on button "Continue" at bounding box center [410, 347] width 305 height 21
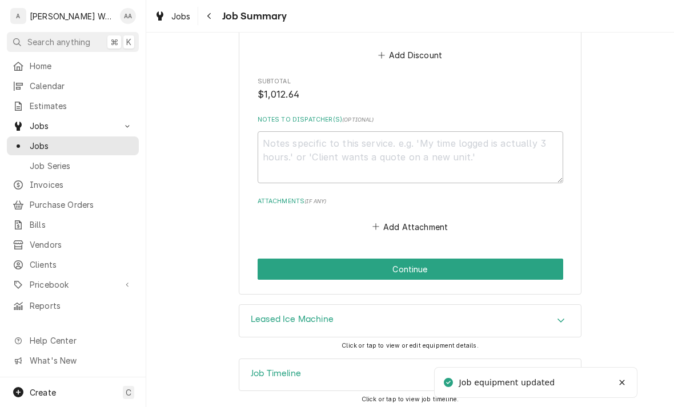
click at [268, 260] on button "Continue" at bounding box center [410, 269] width 305 height 21
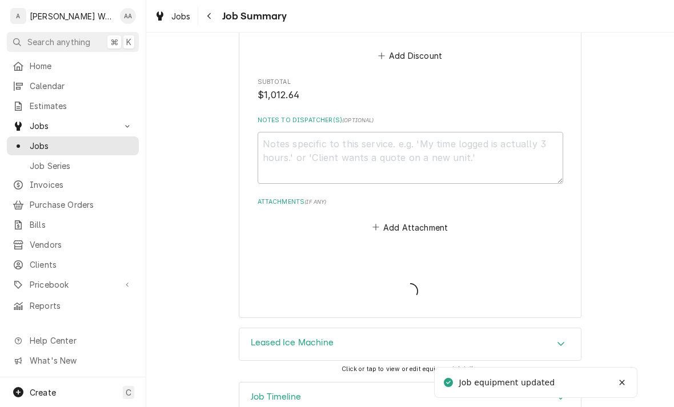
type textarea "x"
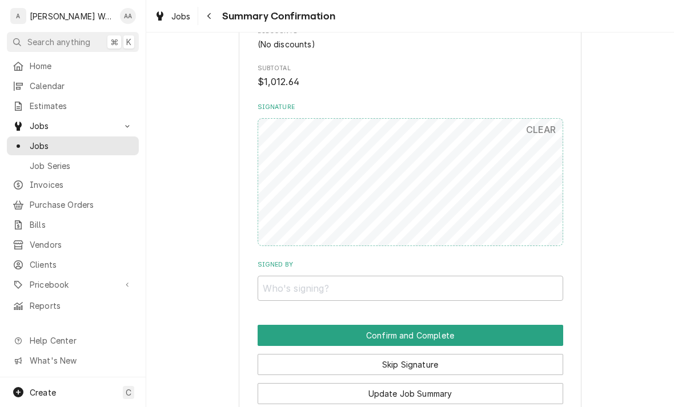
scroll to position [1047, 0]
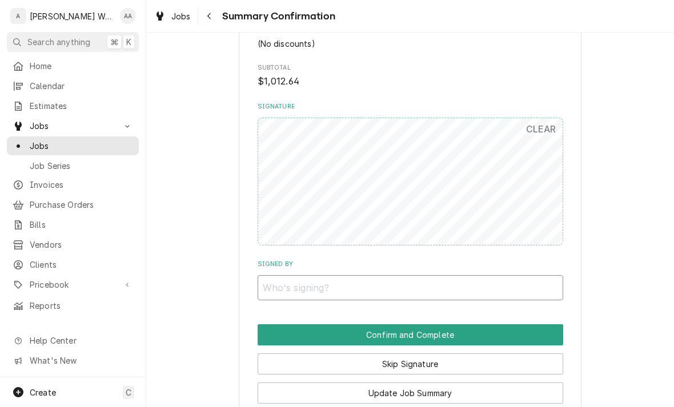
click at [280, 275] on input "Signed By" at bounding box center [410, 287] width 305 height 25
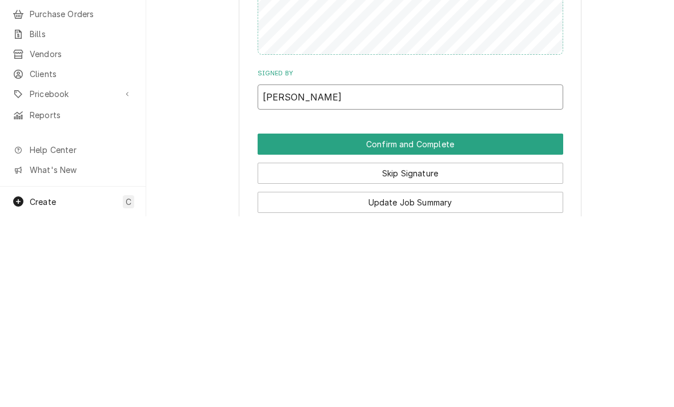
type input "Aaron"
click at [278, 324] on button "Confirm and Complete" at bounding box center [410, 334] width 305 height 21
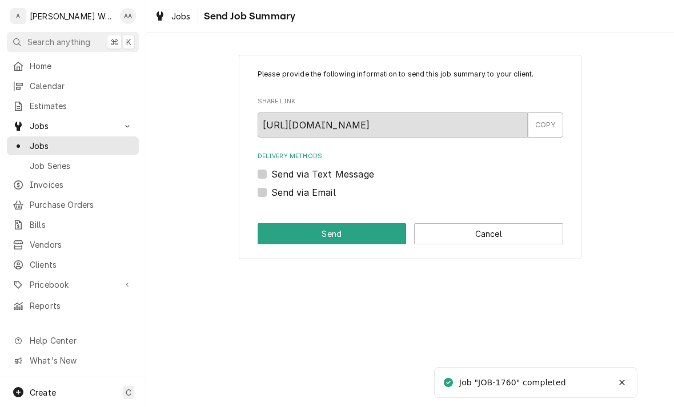
click at [533, 224] on button "Cancel" at bounding box center [488, 233] width 149 height 21
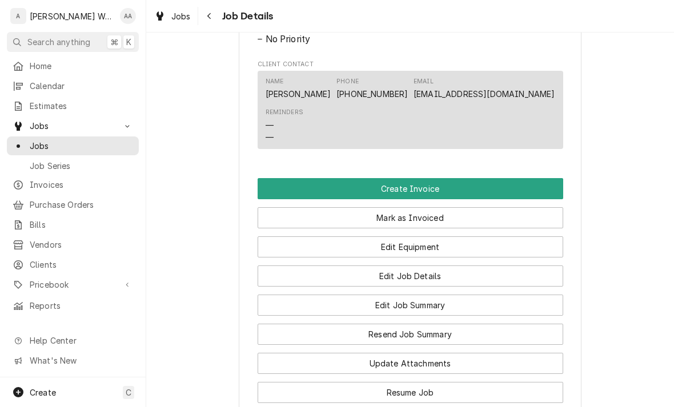
scroll to position [609, 0]
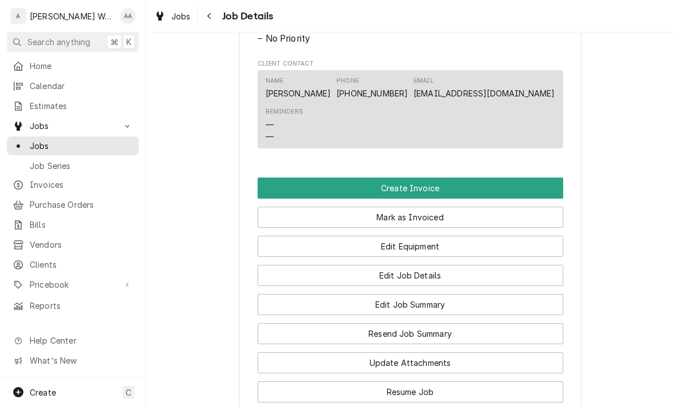
click at [276, 187] on button "Create Invoice" at bounding box center [410, 188] width 305 height 21
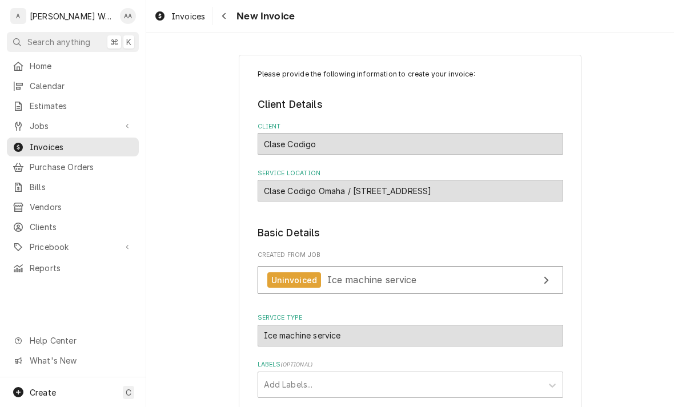
click at [352, 284] on span "Ice machine service" at bounding box center [372, 279] width 90 height 11
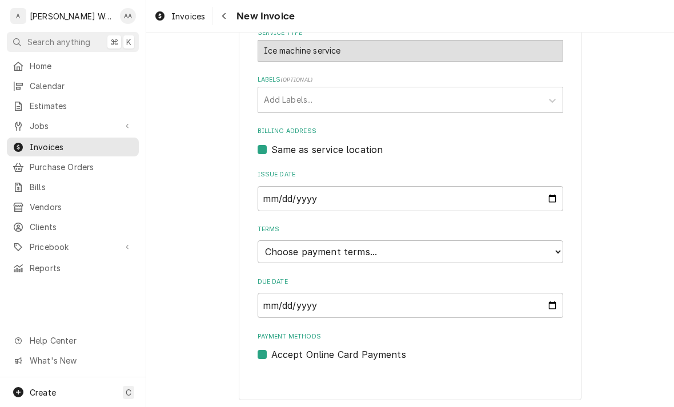
scroll to position [284, 0]
click at [278, 255] on select "Choose payment terms... Same Day Net 7 Net 14 Net 21 Net 30 Net 45 Net 60 Net 90" at bounding box center [410, 252] width 305 height 23
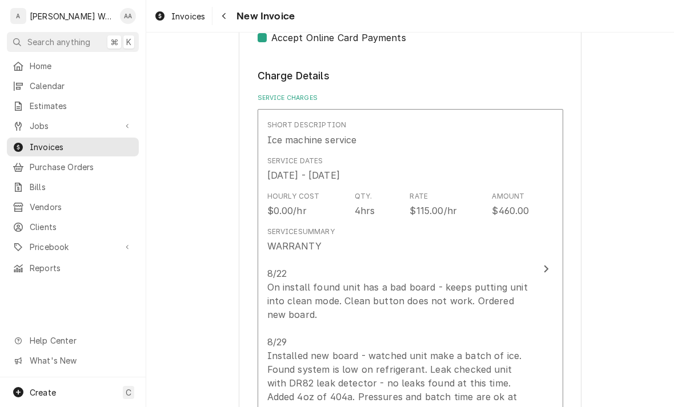
scroll to position [581, 0]
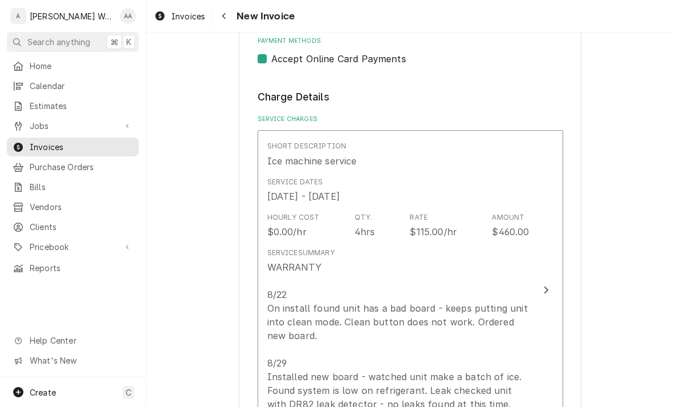
click at [271, 57] on label "Accept Online Card Payments" at bounding box center [338, 59] width 135 height 14
click at [271, 57] on input "Payment Methods" at bounding box center [423, 64] width 305 height 25
checkbox input "false"
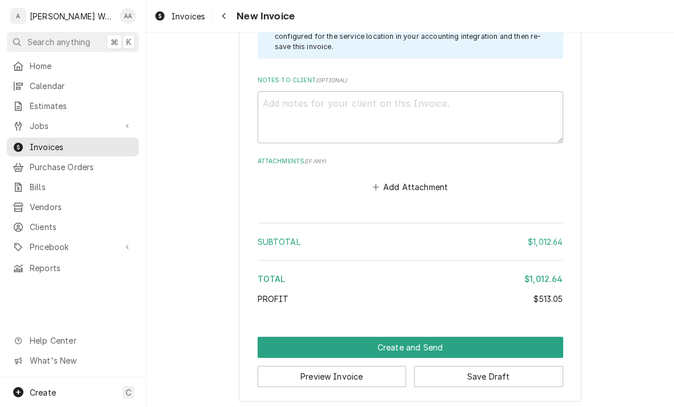
click at [287, 339] on button "Create and Send" at bounding box center [410, 347] width 305 height 21
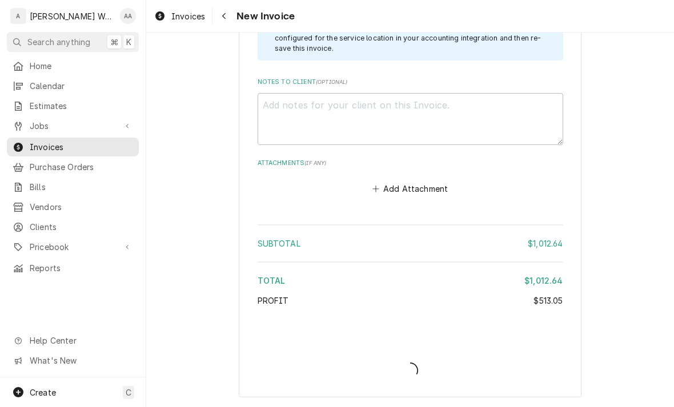
scroll to position [1767, 0]
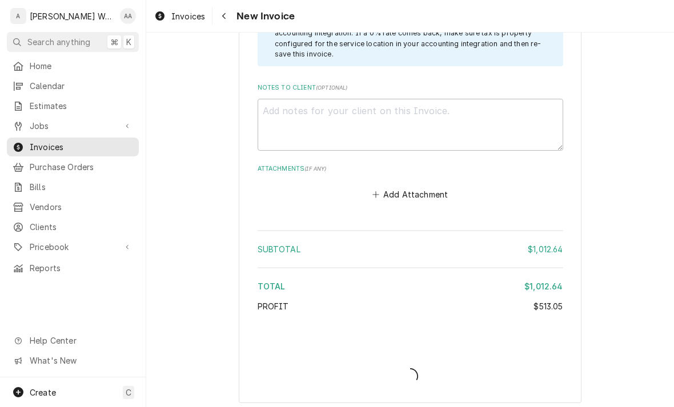
type textarea "x"
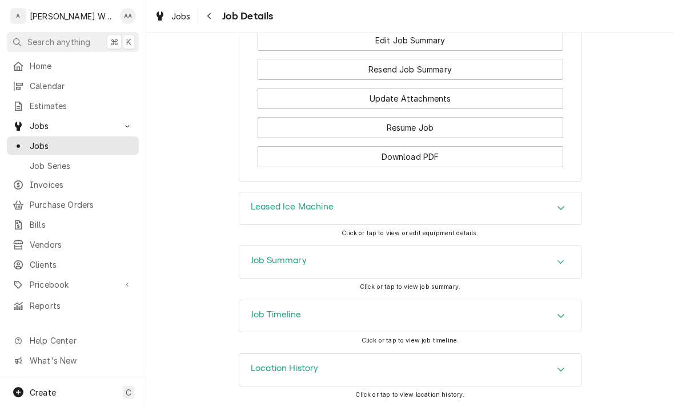
click at [255, 210] on h3 "Leased Ice Machine" at bounding box center [292, 207] width 83 height 11
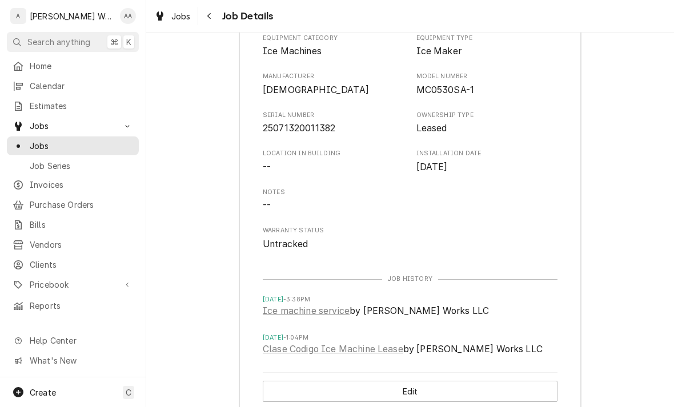
scroll to position [1077, 0]
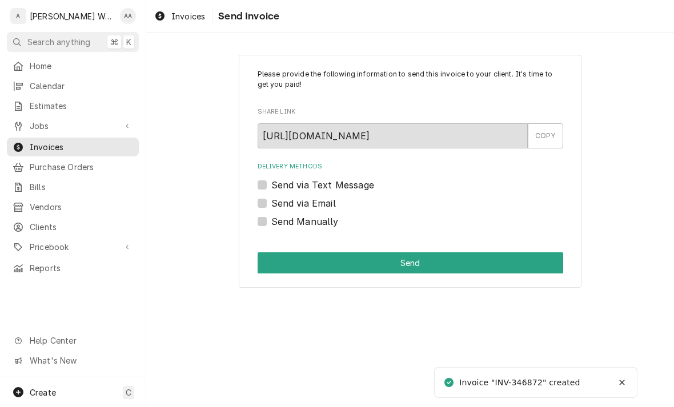
click at [271, 203] on label "Send via Email" at bounding box center [303, 203] width 65 height 14
click at [271, 203] on input "Send via Email" at bounding box center [423, 208] width 305 height 25
checkbox input "true"
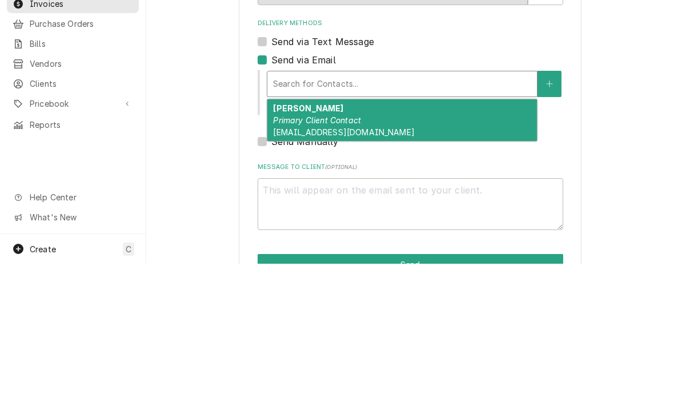
click at [553, 234] on button "Delivery Methods" at bounding box center [549, 227] width 24 height 26
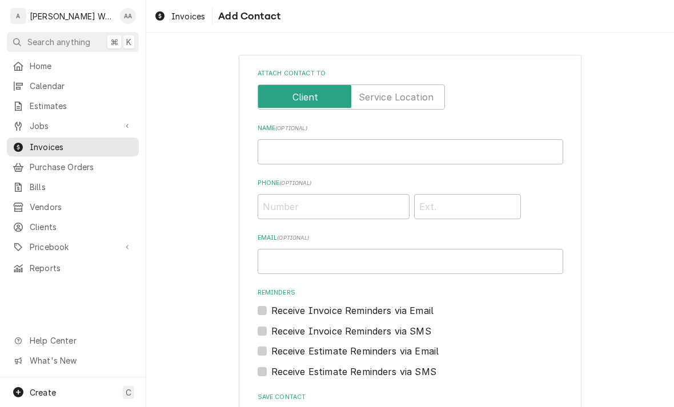
click at [417, 97] on label "Attach contact to" at bounding box center [351, 97] width 187 height 25
click at [417, 97] on input "Attach contact to" at bounding box center [351, 97] width 177 height 25
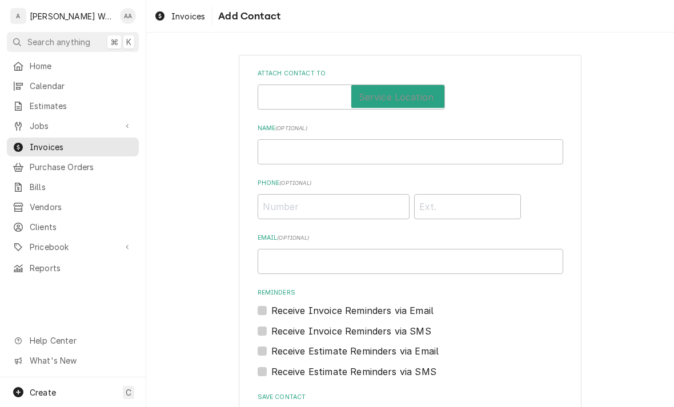
checkbox input "true"
click at [501, 158] on input "Name ( optional )" at bounding box center [410, 151] width 305 height 25
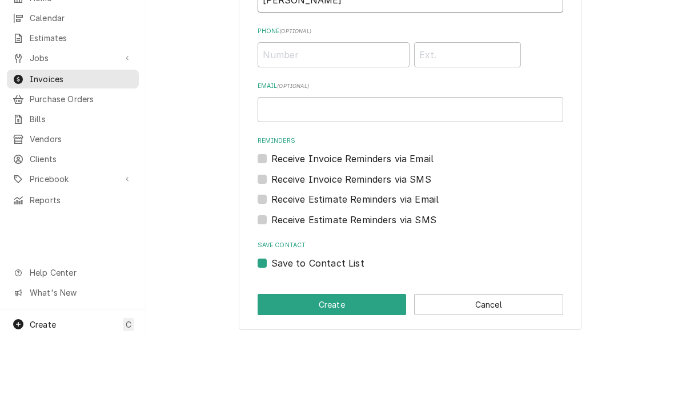
scroll to position [83, 0]
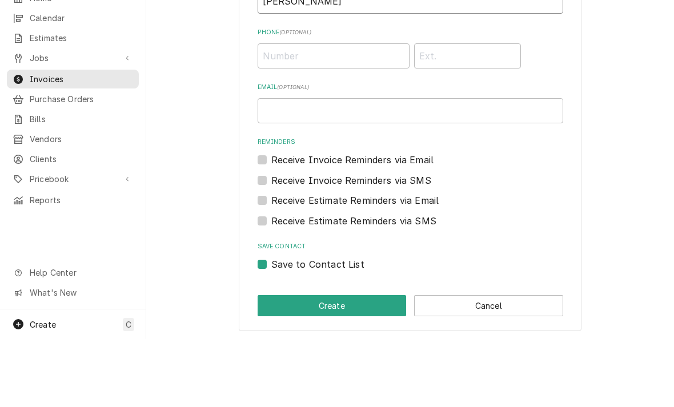
type input "Kenny"
click at [267, 166] on input "Email ( optional )" at bounding box center [410, 178] width 305 height 25
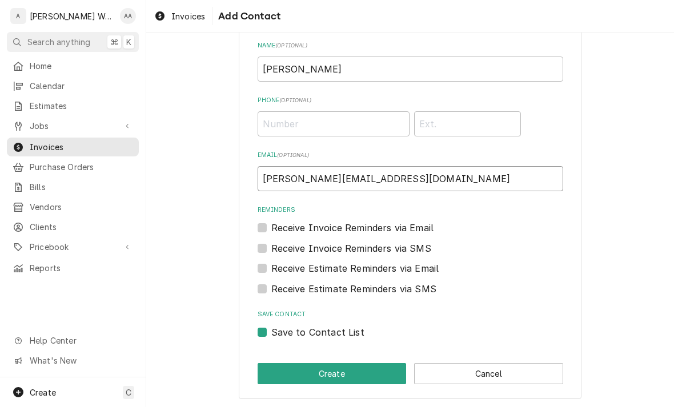
type input "ken@mwdnebraska.com"
click at [271, 330] on label "Save to Contact List" at bounding box center [317, 332] width 93 height 14
click at [271, 330] on input "Save to Contact List" at bounding box center [423, 337] width 305 height 25
checkbox input "false"
click at [278, 369] on button "Create" at bounding box center [332, 373] width 149 height 21
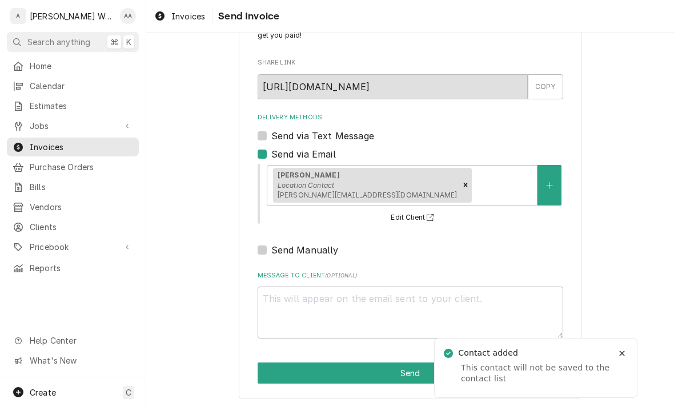
scroll to position [48, 0]
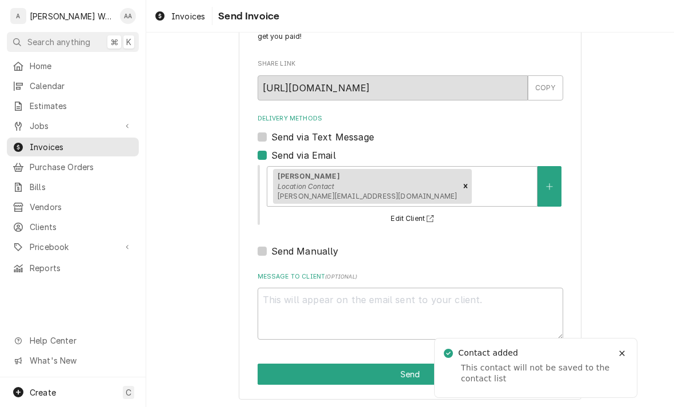
click at [270, 373] on button "Send" at bounding box center [410, 374] width 305 height 21
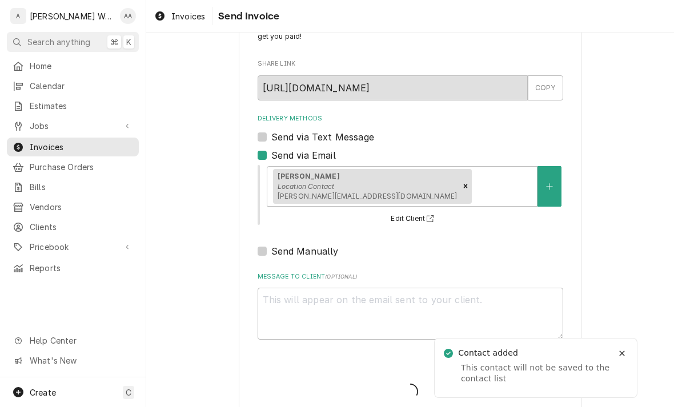
type textarea "x"
